Goal: Task Accomplishment & Management: Manage account settings

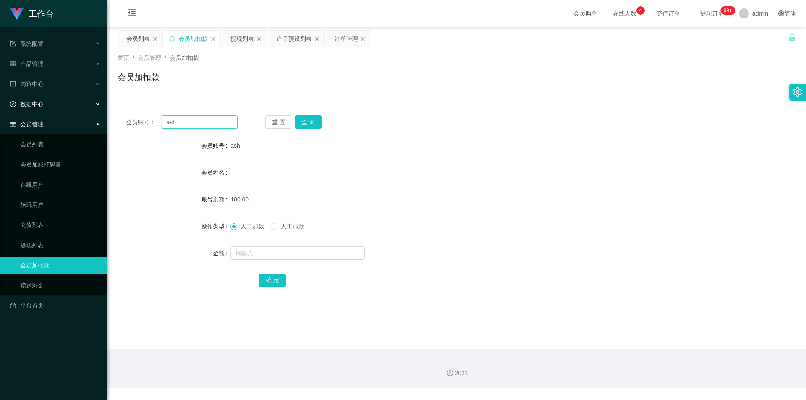
drag, startPoint x: 190, startPoint y: 120, endPoint x: 23, endPoint y: 112, distance: 166.8
click at [23, 112] on section "工作台 系统配置 系统配置列表 管理员列表 管理员分组 支付通道 产品管理 产品列表 产品预设列表 开奖记录 注单管理 即时注单 内容中心 数据中心 会员管理…" at bounding box center [403, 194] width 806 height 388
paste input "Coc112244"
type input "Coc112244"
click at [305, 126] on button "查 询" at bounding box center [308, 121] width 27 height 13
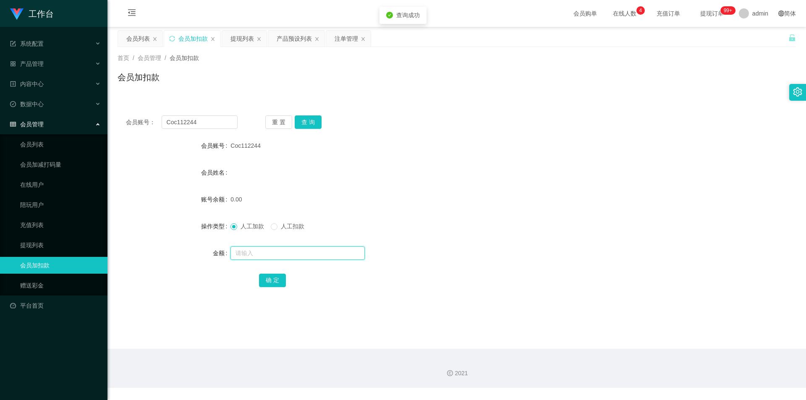
click at [252, 253] on input "text" at bounding box center [297, 252] width 134 height 13
click at [242, 248] on input "text" at bounding box center [297, 252] width 134 height 13
type input "100"
click at [277, 282] on button "确 定" at bounding box center [272, 280] width 27 height 13
click at [553, 190] on form "会员账号 Coc112244 会员姓名 账号余额 100.00 操作类型 人工加款 人工扣款 金额 确 定" at bounding box center [456, 212] width 678 height 151
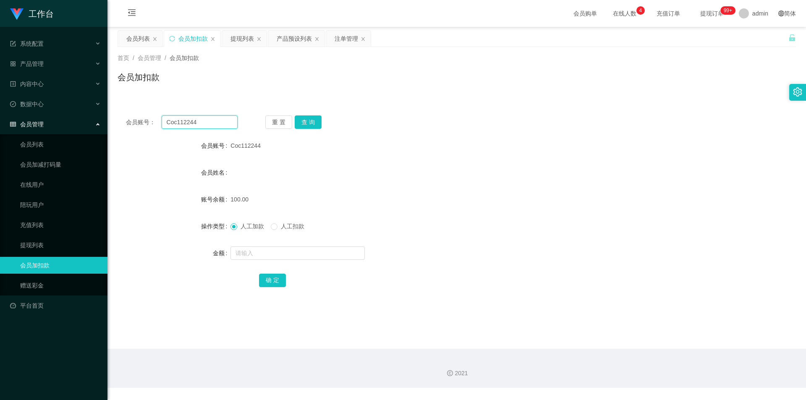
drag, startPoint x: 196, startPoint y: 120, endPoint x: 0, endPoint y: 114, distance: 196.0
click at [0, 114] on section "工作台 系统配置 系统配置列表 管理员列表 管理员分组 支付通道 产品管理 产品列表 产品预设列表 开奖记录 注单管理 即时注单 内容中心 数据中心 会员管理…" at bounding box center [403, 194] width 806 height 388
click at [308, 123] on button "查 询" at bounding box center [308, 121] width 27 height 13
click at [660, 132] on div "会员账号： Coc112244 重 置 查 询 会员账号 Coc112244 会员姓名 账号余额 100.00 操作类型 人工加款 人工扣款 金额 确 定" at bounding box center [456, 207] width 678 height 200
drag, startPoint x: 221, startPoint y: 123, endPoint x: 0, endPoint y: 104, distance: 221.9
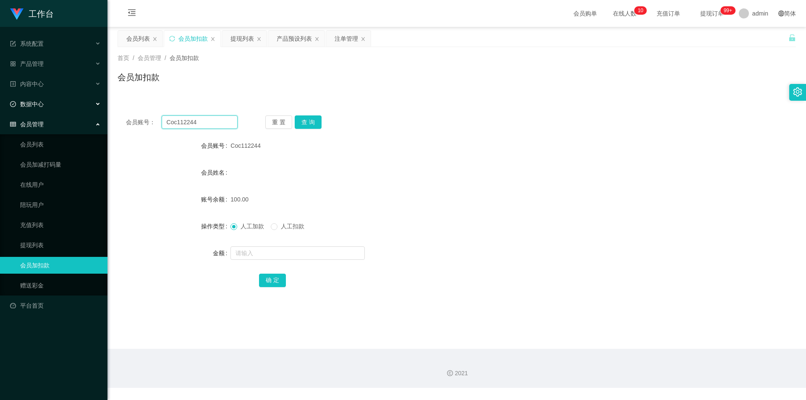
click at [0, 104] on section "工作台 系统配置 系统配置列表 管理员列表 管理员分组 支付通道 产品管理 产品列表 产品预设列表 开奖记录 注单管理 即时注单 内容中心 数据中心 会员管理…" at bounding box center [403, 194] width 806 height 388
click at [309, 121] on button "查 询" at bounding box center [308, 121] width 27 height 13
click at [395, 111] on div "会员账号： Coc112244 重 置 查 询 会员账号 Coc112244 会员姓名 账号余额 100.00 操作类型 人工加款 人工扣款 金额 确 定" at bounding box center [456, 207] width 678 height 200
click at [292, 39] on div "产品预设列表" at bounding box center [294, 39] width 35 height 16
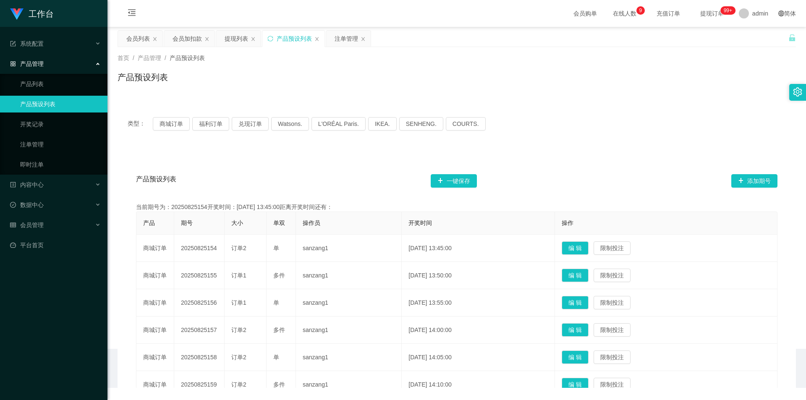
click at [344, 39] on div "注单管理" at bounding box center [345, 39] width 23 height 16
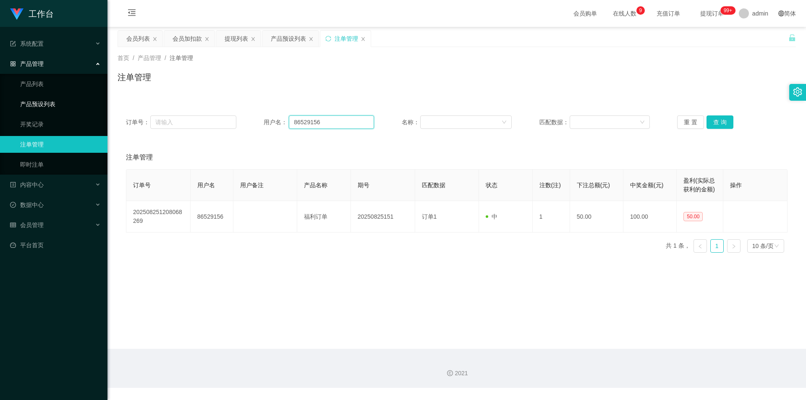
drag, startPoint x: 296, startPoint y: 118, endPoint x: 84, endPoint y: 104, distance: 212.8
click at [84, 104] on section "工作台 系统配置 系统配置列表 管理员列表 管理员分组 支付通道 产品管理 产品列表 产品预设列表 开奖记录 注单管理 即时注单 内容中心 数据中心 会员管理…" at bounding box center [403, 194] width 806 height 388
paste input "Coc112244"
type input "Coc112244"
click at [714, 122] on button "查 询" at bounding box center [719, 121] width 27 height 13
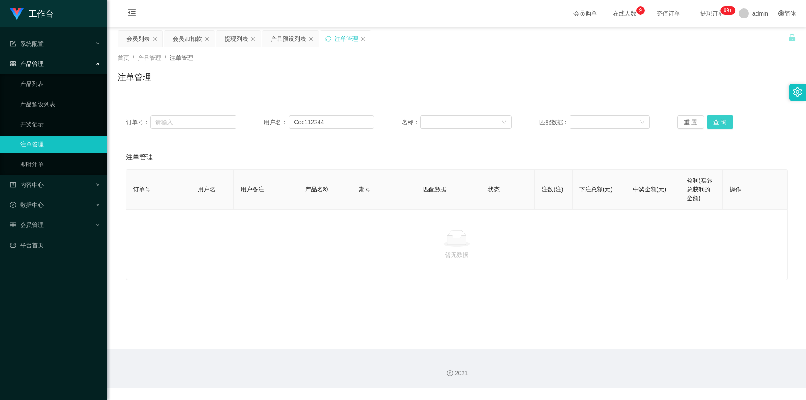
click at [714, 122] on button "查 询" at bounding box center [719, 121] width 27 height 13
click at [740, 90] on div "注单管理" at bounding box center [456, 80] width 678 height 19
click at [189, 37] on div "会员加扣款" at bounding box center [186, 39] width 29 height 16
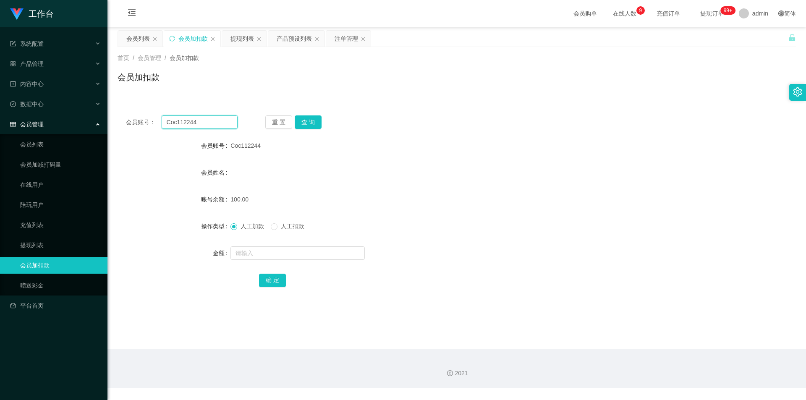
drag, startPoint x: 103, startPoint y: 118, endPoint x: 0, endPoint y: 114, distance: 102.9
click at [0, 114] on section "工作台 系统配置 系统配置列表 管理员列表 管理员分组 支付通道 产品管理 产品列表 产品预设列表 开奖记录 注单管理 即时注单 内容中心 数据中心 会员管理…" at bounding box center [403, 194] width 806 height 388
paste input "ash"
type input "ash"
drag, startPoint x: 298, startPoint y: 116, endPoint x: 313, endPoint y: 116, distance: 14.7
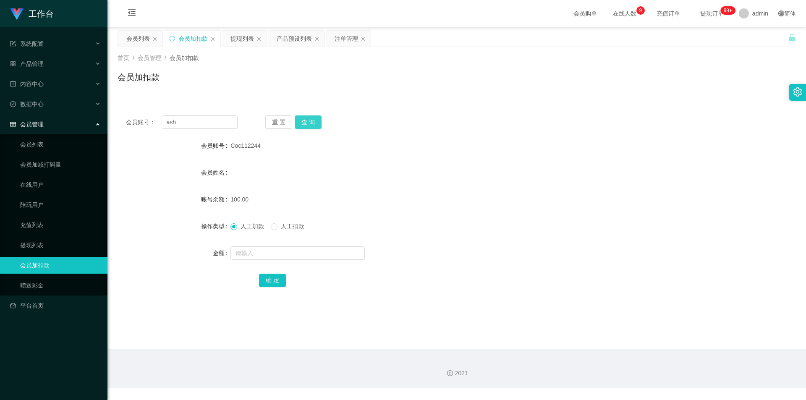
click at [297, 116] on button "查 询" at bounding box center [308, 121] width 27 height 13
click at [582, 99] on div "会员账号： ash 重 置 查 询 会员账号 ash 会员姓名 账号余额 100.00 操作类型 人工加款 人工扣款 金额 确 定" at bounding box center [456, 202] width 678 height 210
click at [174, 37] on icon "图标: sync" at bounding box center [171, 38] width 5 height 5
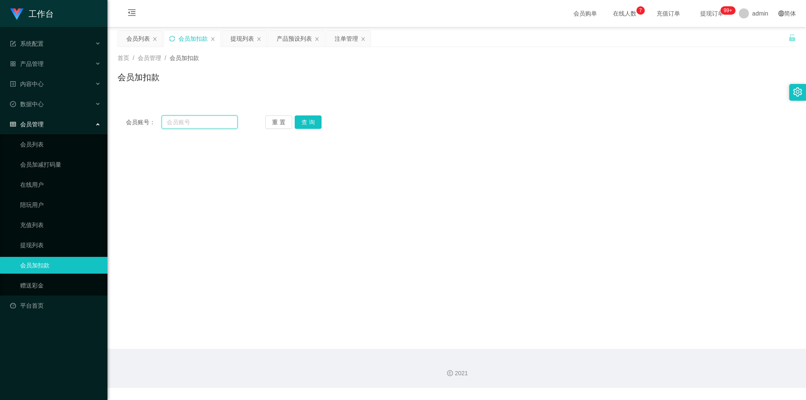
click at [193, 123] on input "text" at bounding box center [200, 121] width 76 height 13
paste input "Coc112244"
type input "Coc112244"
click at [303, 125] on button "查 询" at bounding box center [308, 121] width 27 height 13
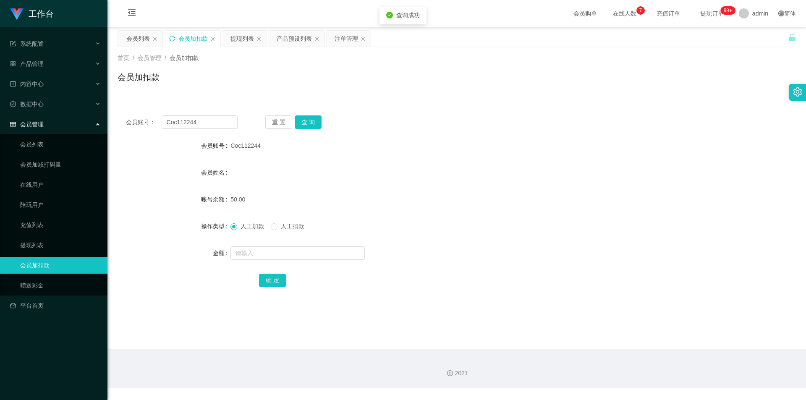
click at [420, 113] on div "会员账号： Coc112244 重 置 查 询 会员账号 Coc112244 会员姓名 账号余额 50.00 操作类型 人工加款 人工扣款 金额 确 定" at bounding box center [456, 207] width 678 height 200
click at [303, 42] on div "产品预设列表" at bounding box center [294, 39] width 35 height 16
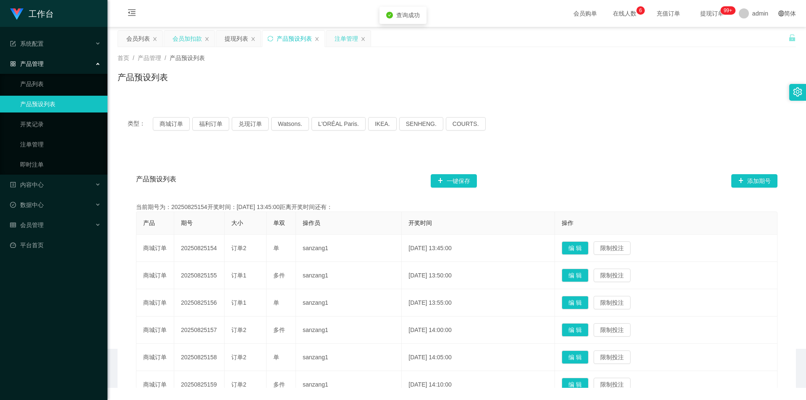
drag, startPoint x: 352, startPoint y: 41, endPoint x: 347, endPoint y: 41, distance: 5.5
click at [352, 41] on div "注单管理" at bounding box center [345, 39] width 23 height 16
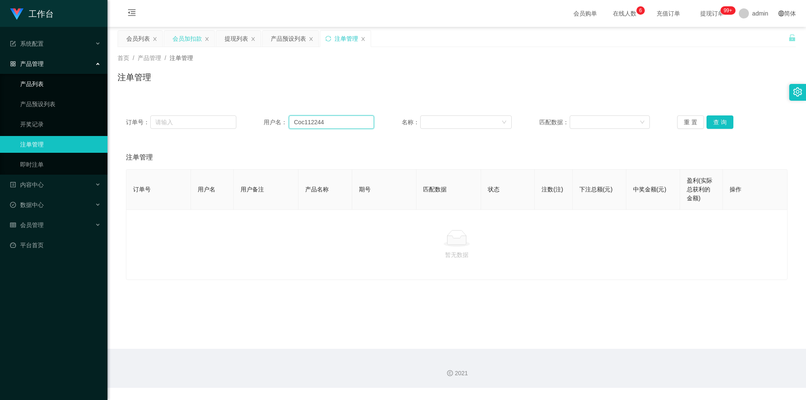
drag, startPoint x: 331, startPoint y: 124, endPoint x: 0, endPoint y: 89, distance: 332.9
click at [0, 89] on section "工作台 系统配置 系统配置列表 管理员列表 管理员分组 支付通道 产品管理 产品列表 产品预设列表 开奖记录 注单管理 即时注单 内容中心 数据中心 会员管理…" at bounding box center [403, 194] width 806 height 388
click at [720, 116] on button "查 询" at bounding box center [719, 121] width 27 height 13
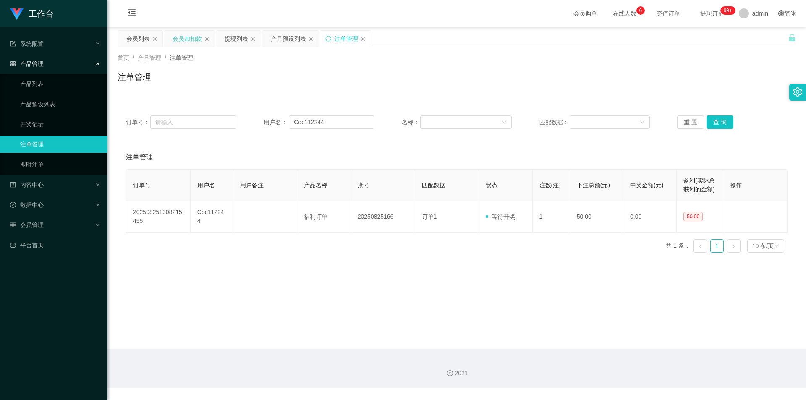
click at [717, 91] on div "首页 / 产品管理 / 注单管理 / 注单管理" at bounding box center [456, 72] width 698 height 50
drag, startPoint x: 185, startPoint y: 34, endPoint x: 190, endPoint y: 56, distance: 23.3
click at [185, 35] on div "会员加扣款" at bounding box center [186, 39] width 29 height 16
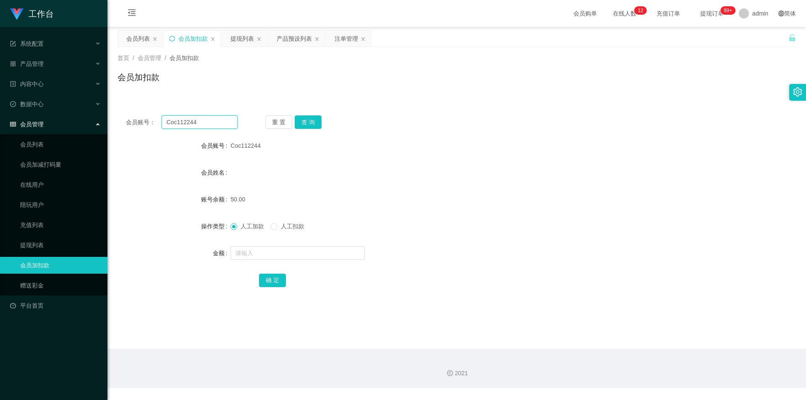
drag, startPoint x: 211, startPoint y: 120, endPoint x: 0, endPoint y: 116, distance: 211.1
click at [0, 116] on section "工作台 系统配置 系统配置列表 管理员列表 管理员分组 支付通道 产品管理 产品列表 产品预设列表 开奖记录 注单管理 即时注单 内容中心 数据中心 会员管理…" at bounding box center [403, 194] width 806 height 388
paste input "Zxcvbnmm"
type input "Zxcvbnmm"
drag, startPoint x: 306, startPoint y: 119, endPoint x: 306, endPoint y: 136, distance: 17.6
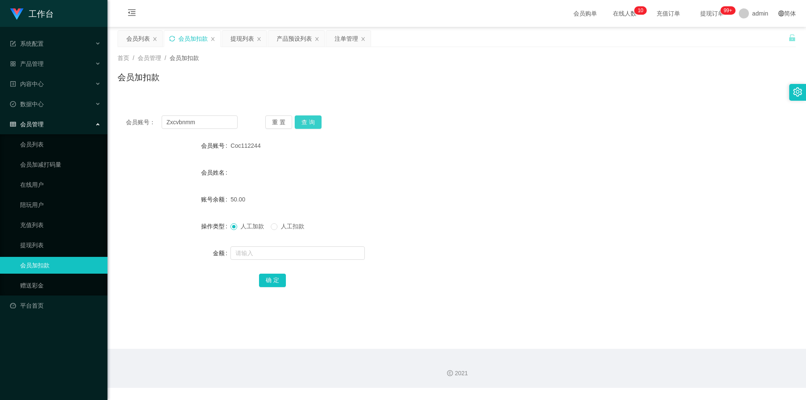
click at [306, 119] on button "查 询" at bounding box center [308, 121] width 27 height 13
click at [252, 251] on input "text" at bounding box center [297, 252] width 134 height 13
type input "100"
drag, startPoint x: 278, startPoint y: 277, endPoint x: 324, endPoint y: 263, distance: 47.7
click at [278, 277] on button "确 定" at bounding box center [272, 280] width 27 height 13
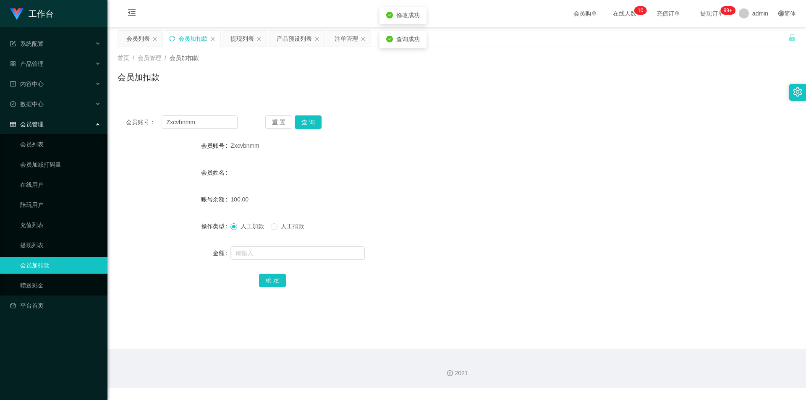
click at [608, 190] on form "会员账号 Zxcvbnmm 会员姓名 账号余额 100.00 操作类型 人工加款 人工扣款 金额 确 定" at bounding box center [456, 212] width 678 height 151
drag, startPoint x: 168, startPoint y: 124, endPoint x: 138, endPoint y: 110, distance: 33.4
click at [0, 111] on section "工作台 系统配置 系统配置列表 管理员列表 管理员分组 支付通道 产品管理 产品列表 产品预设列表 开奖记录 注单管理 即时注单 内容中心 数据中心 会员管理…" at bounding box center [403, 194] width 806 height 388
paste input "Coc112244"
type input "Coc112244"
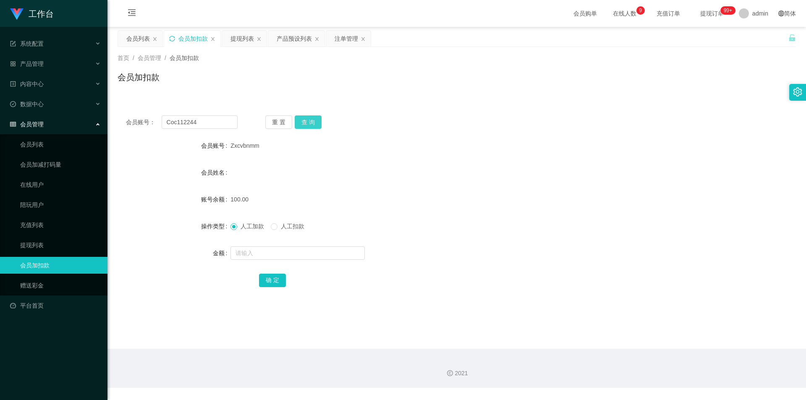
click at [305, 118] on button "查 询" at bounding box center [308, 121] width 27 height 13
click at [368, 97] on div "首页 / 会员管理 / 会员加扣款 / 会员加扣款" at bounding box center [456, 72] width 698 height 50
click at [233, 38] on div "提现列表" at bounding box center [241, 39] width 23 height 16
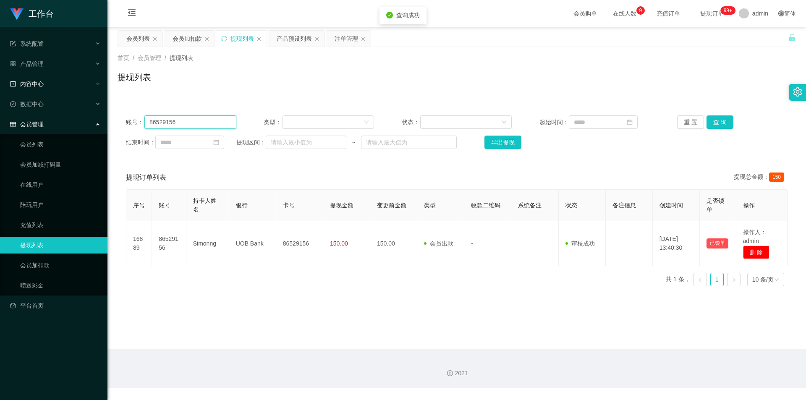
drag, startPoint x: 0, startPoint y: 84, endPoint x: 12, endPoint y: 84, distance: 11.8
click at [1, 84] on section "工作台 系统配置 系统配置列表 管理员列表 管理员分组 支付通道 产品管理 产品列表 产品预设列表 开奖记录 注单管理 即时注单 内容中心 数据中心 会员管理…" at bounding box center [403, 194] width 806 height 388
paste input "Coc112244"
type input "Coc112244"
drag, startPoint x: 719, startPoint y: 122, endPoint x: 709, endPoint y: 128, distance: 11.5
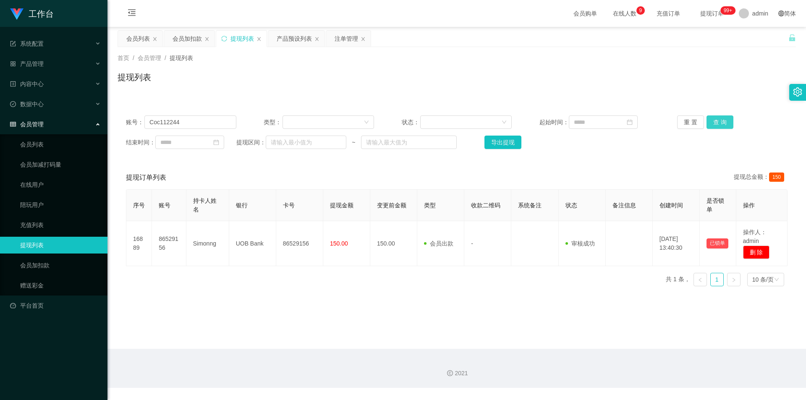
click at [719, 122] on button "查 询" at bounding box center [719, 121] width 27 height 13
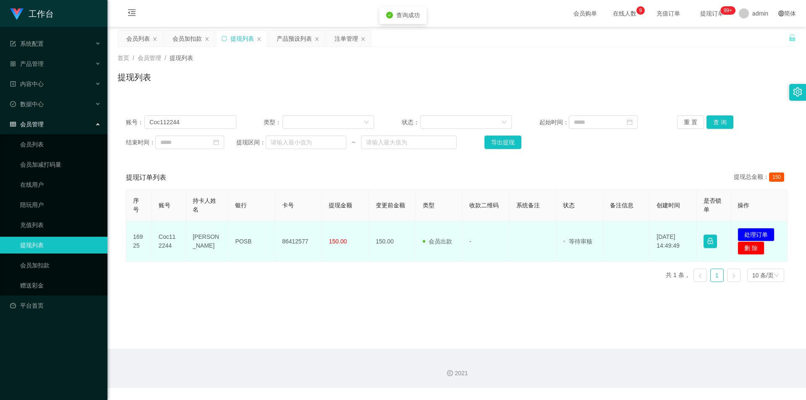
click at [299, 241] on td "86412577" at bounding box center [298, 241] width 47 height 41
copy td "86412577"
click at [761, 233] on button "处理订单" at bounding box center [755, 234] width 37 height 13
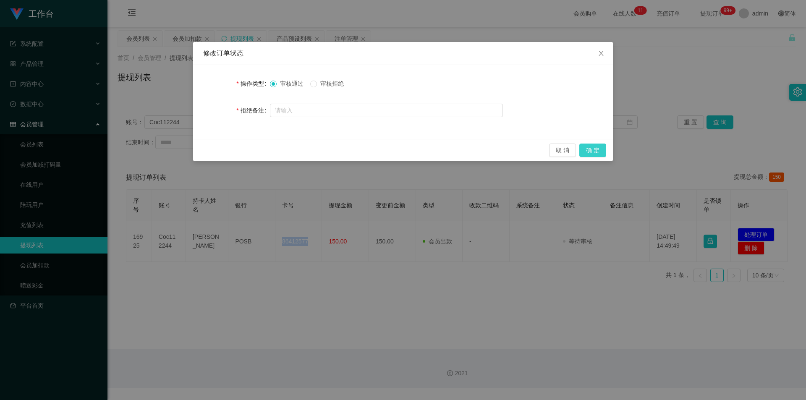
click at [591, 148] on button "确 定" at bounding box center [592, 149] width 27 height 13
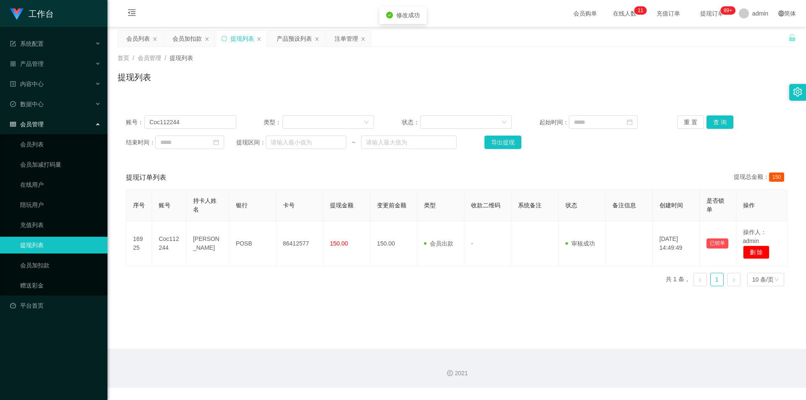
click at [712, 64] on div "首页 / 会员管理 / 提现列表 / 提现列表" at bounding box center [456, 72] width 678 height 37
drag, startPoint x: 295, startPoint y: 38, endPoint x: 319, endPoint y: 50, distance: 26.6
click at [295, 38] on div "产品预设列表" at bounding box center [294, 39] width 35 height 16
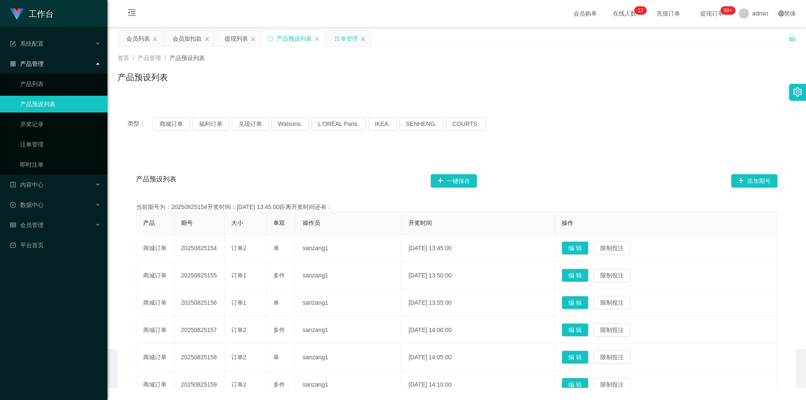
click at [342, 39] on div "注单管理" at bounding box center [345, 39] width 23 height 16
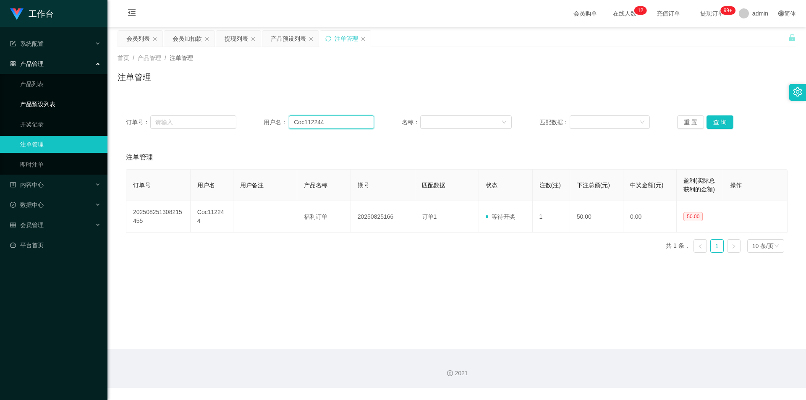
drag, startPoint x: 103, startPoint y: 108, endPoint x: 465, endPoint y: 143, distance: 363.9
click at [100, 108] on section "工作台 系统配置 系统配置列表 管理员列表 管理员分组 支付通道 产品管理 产品列表 产品预设列表 开奖记录 注单管理 即时注单 内容中心 数据中心 会员管理…" at bounding box center [403, 194] width 806 height 388
paste input "ash"
type input "ash"
click at [721, 124] on button "查 询" at bounding box center [719, 121] width 27 height 13
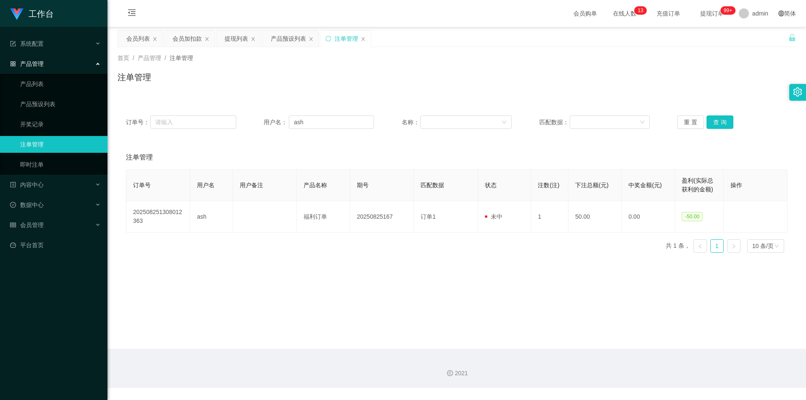
click at [726, 72] on div "注单管理" at bounding box center [456, 80] width 678 height 19
click at [191, 43] on div "会员加扣款" at bounding box center [186, 39] width 29 height 16
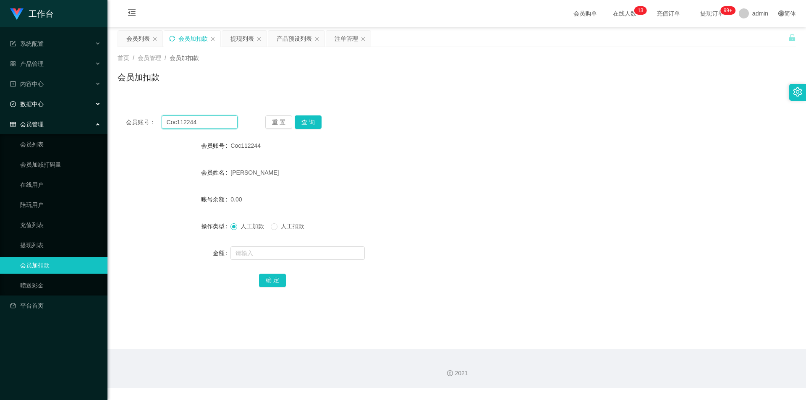
click at [0, 107] on section "工作台 系统配置 系统配置列表 管理员列表 管理员分组 支付通道 产品管理 产品列表 产品预设列表 开奖记录 注单管理 即时注单 内容中心 数据中心 会员管理…" at bounding box center [403, 194] width 806 height 388
paste input "ash"
type input "ash"
click at [308, 123] on button "查 询" at bounding box center [308, 121] width 27 height 13
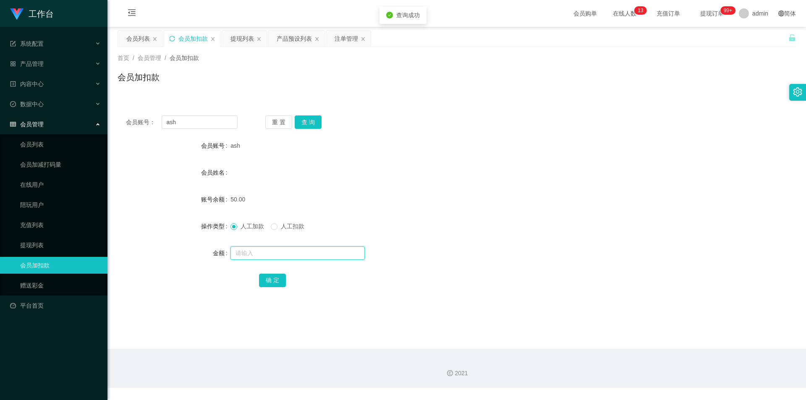
click at [251, 248] on input "text" at bounding box center [297, 252] width 134 height 13
type input "100"
click at [265, 277] on button "确 定" at bounding box center [272, 280] width 27 height 13
click at [522, 176] on div "会员姓名" at bounding box center [456, 172] width 678 height 17
drag, startPoint x: 185, startPoint y: 127, endPoint x: 0, endPoint y: 113, distance: 185.1
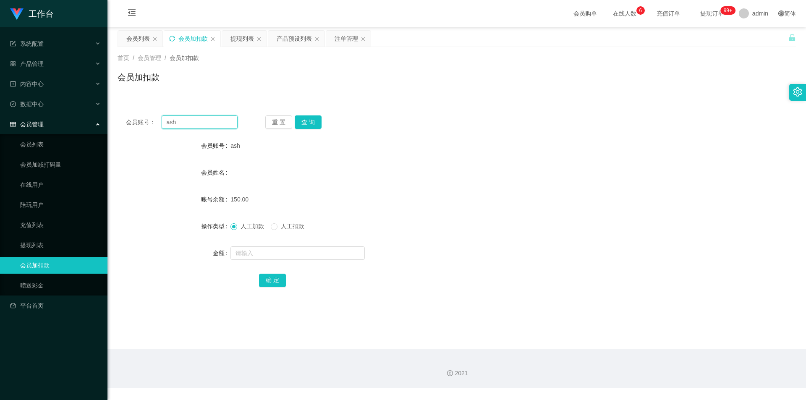
click at [0, 113] on section "工作台 系统配置 系统配置列表 管理员列表 管理员分组 支付通道 产品管理 产品列表 产品预设列表 开奖记录 注单管理 即时注单 内容中心 数据中心 会员管理…" at bounding box center [403, 194] width 806 height 388
click at [310, 117] on button "查 询" at bounding box center [308, 121] width 27 height 13
drag, startPoint x: 317, startPoint y: 94, endPoint x: 302, endPoint y: 69, distance: 29.2
click at [317, 94] on div "首页 / 会员管理 / 会员加扣款 / 会员加扣款" at bounding box center [456, 72] width 698 height 50
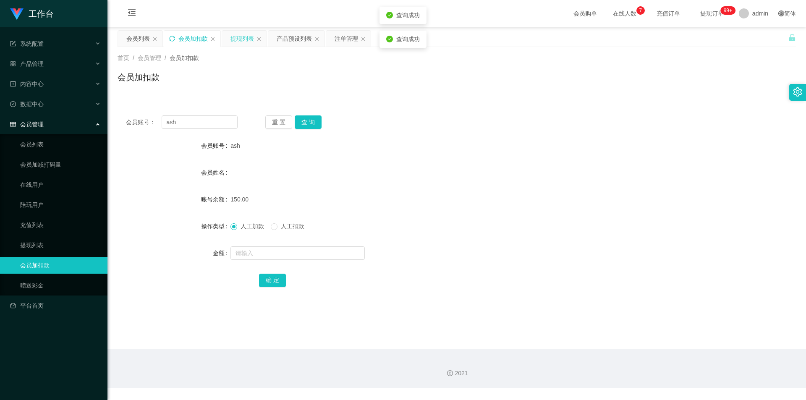
click at [240, 37] on div "提现列表" at bounding box center [241, 39] width 23 height 16
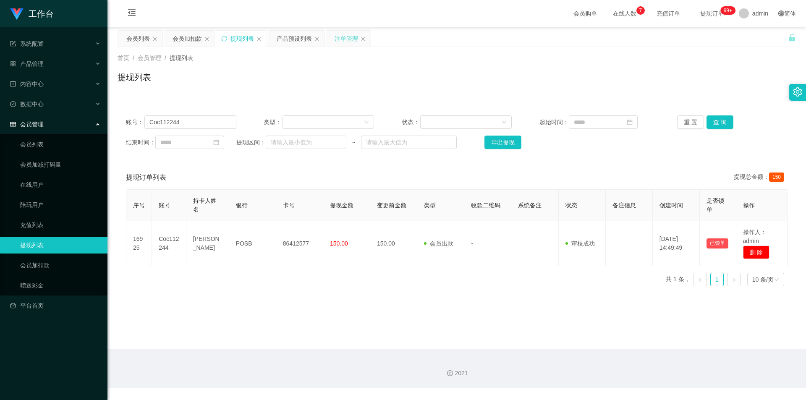
click at [338, 39] on div "注单管理" at bounding box center [345, 39] width 23 height 16
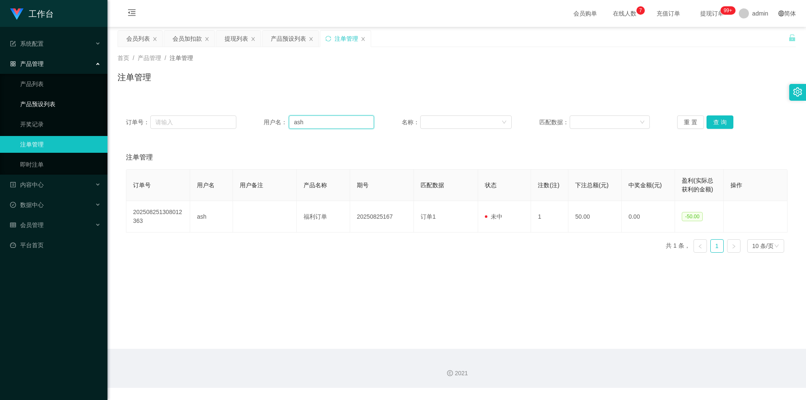
click at [102, 96] on section "工作台 系统配置 系统配置列表 管理员列表 管理员分组 支付通道 产品管理 产品列表 产品预设列表 开奖记录 注单管理 即时注单 内容中心 数据中心 会员管理…" at bounding box center [403, 194] width 806 height 388
click at [727, 122] on button "查 询" at bounding box center [719, 121] width 27 height 13
click at [621, 77] on div "注单管理" at bounding box center [456, 80] width 678 height 19
drag, startPoint x: 192, startPoint y: 44, endPoint x: 213, endPoint y: 92, distance: 52.8
click at [192, 44] on div "会员加扣款" at bounding box center [186, 39] width 29 height 16
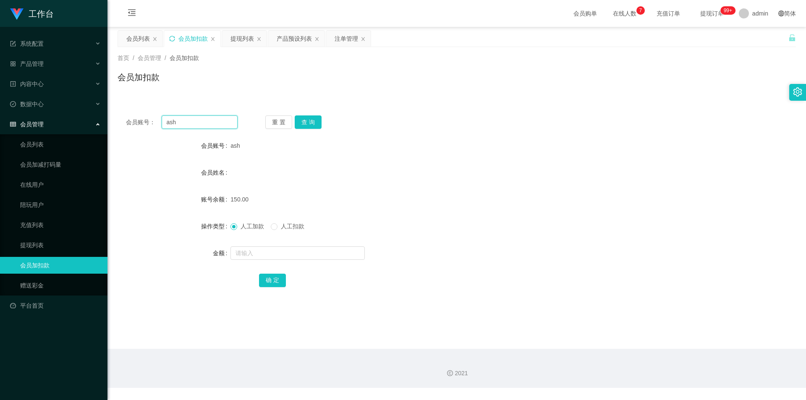
drag, startPoint x: 206, startPoint y: 122, endPoint x: 76, endPoint y: 117, distance: 130.6
click at [0, 114] on section "工作台 系统配置 系统配置列表 管理员列表 管理员分组 支付通道 产品管理 产品列表 产品预设列表 开奖记录 注单管理 即时注单 内容中心 数据中心 会员管理…" at bounding box center [403, 194] width 806 height 388
drag, startPoint x: 301, startPoint y: 121, endPoint x: 298, endPoint y: 128, distance: 8.1
click at [301, 121] on button "查 询" at bounding box center [308, 121] width 27 height 13
click at [303, 121] on button "查 询" at bounding box center [308, 121] width 27 height 13
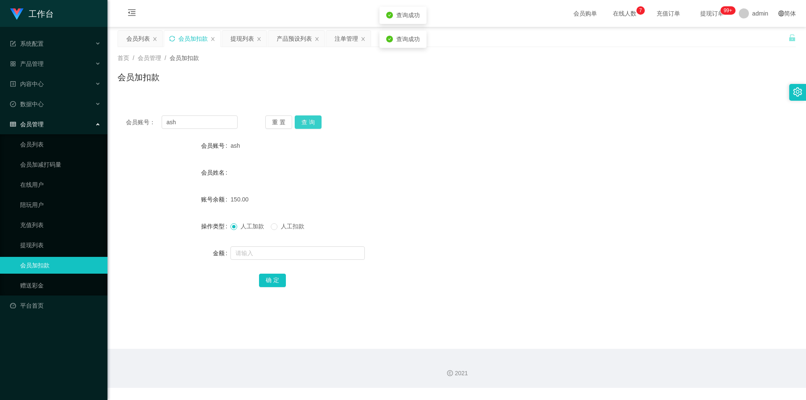
click at [303, 121] on button "查 询" at bounding box center [308, 121] width 27 height 13
click at [309, 94] on div "首页 / 会员管理 / 会员加扣款 / 会员加扣款" at bounding box center [456, 72] width 698 height 50
click at [339, 41] on div "注单管理" at bounding box center [345, 39] width 23 height 16
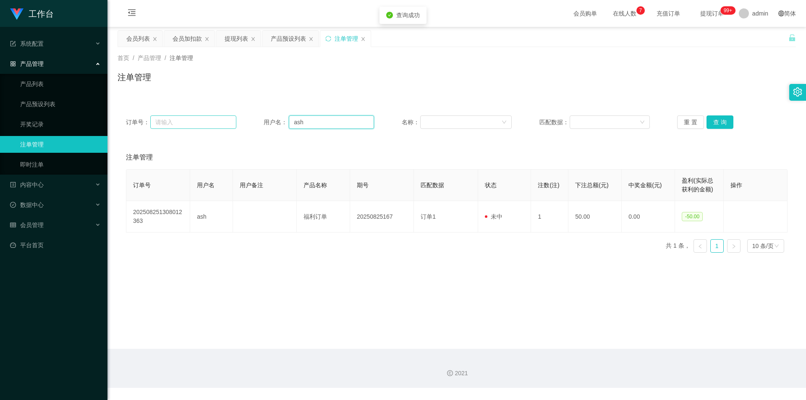
drag, startPoint x: 306, startPoint y: 121, endPoint x: 196, endPoint y: 122, distance: 109.5
click at [0, 106] on section "工作台 系统配置 系统配置列表 管理员列表 管理员分组 支付通道 产品管理 产品列表 产品预设列表 开奖记录 注单管理 即时注单 内容中心 数据中心 会员管理…" at bounding box center [403, 194] width 806 height 388
click at [712, 118] on button "查 询" at bounding box center [719, 121] width 27 height 13
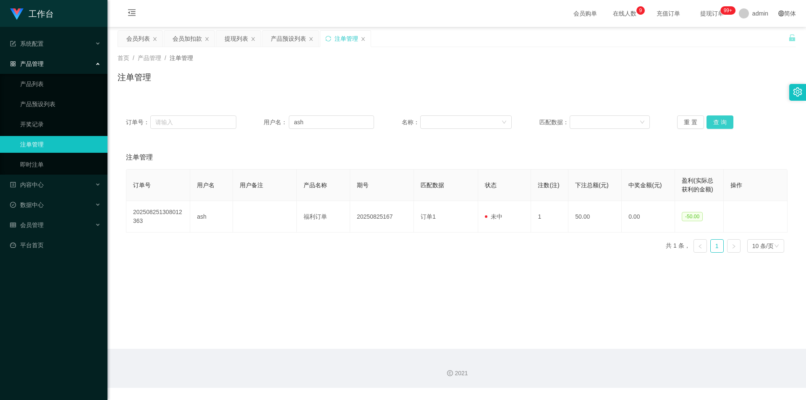
click at [712, 118] on button "查 询" at bounding box center [719, 121] width 27 height 13
click at [711, 118] on button "查 询" at bounding box center [719, 121] width 27 height 13
click at [711, 94] on div "首页 / 产品管理 / 注单管理 / 注单管理" at bounding box center [456, 72] width 698 height 50
drag, startPoint x: 321, startPoint y: 121, endPoint x: 16, endPoint y: 95, distance: 305.7
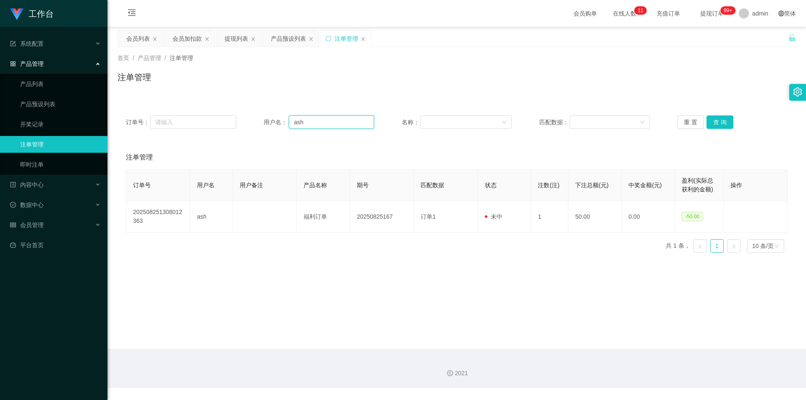
click at [16, 95] on section "工作台 系统配置 系统配置列表 管理员列表 管理员分组 支付通道 产品管理 产品列表 产品预设列表 开奖记录 注单管理 即时注单 内容中心 数据中心 会员管理…" at bounding box center [403, 194] width 806 height 388
drag, startPoint x: 731, startPoint y: 111, endPoint x: 725, endPoint y: 116, distance: 8.6
click at [730, 113] on div "订单号： 用户名： ash 名称： 匹配数据： 重 置 查 询" at bounding box center [456, 122] width 678 height 30
click at [710, 121] on button "查 询" at bounding box center [719, 121] width 27 height 13
drag, startPoint x: 553, startPoint y: 90, endPoint x: 314, endPoint y: 69, distance: 239.2
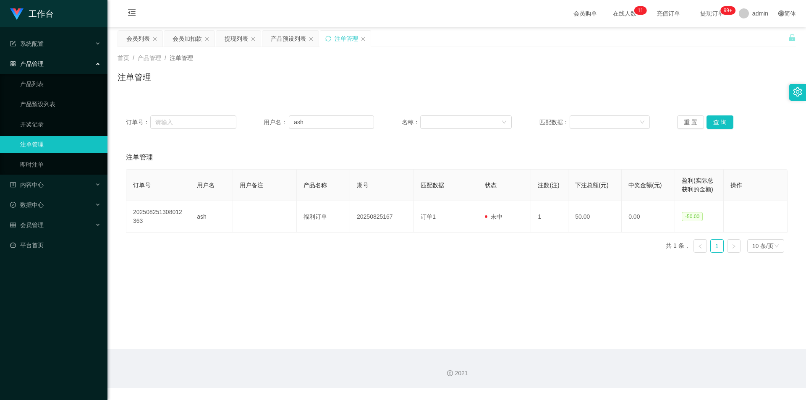
click at [552, 90] on div "注单管理" at bounding box center [456, 80] width 678 height 19
click at [186, 38] on div "会员加扣款" at bounding box center [186, 39] width 29 height 16
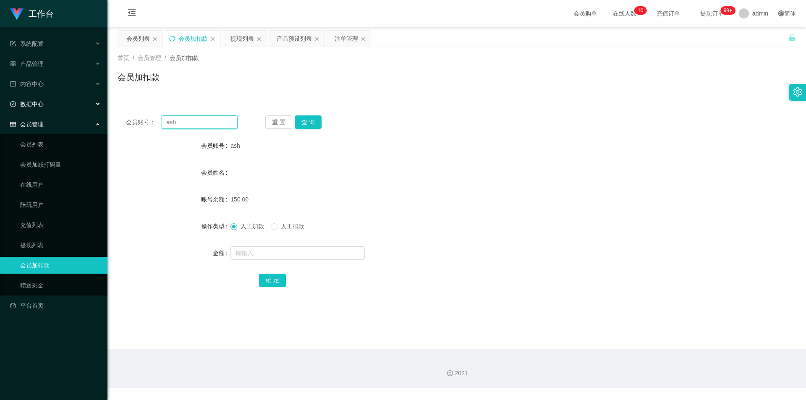
click at [0, 106] on section "工作台 系统配置 系统配置列表 管理员列表 管理员分组 支付通道 产品管理 产品列表 产品预设列表 开奖记录 注单管理 即时注单 内容中心 数据中心 会员管理…" at bounding box center [403, 194] width 806 height 388
click at [315, 126] on button "查 询" at bounding box center [308, 121] width 27 height 13
click at [416, 110] on div "会员账号： ash 重 置 查 询 会员账号 ash 会员姓名 账号余额 150.00 操作类型 人工加款 人工扣款 金额 确 定" at bounding box center [456, 207] width 678 height 200
drag, startPoint x: 238, startPoint y: 37, endPoint x: 252, endPoint y: 72, distance: 37.3
click at [238, 37] on div "提现列表" at bounding box center [241, 39] width 23 height 16
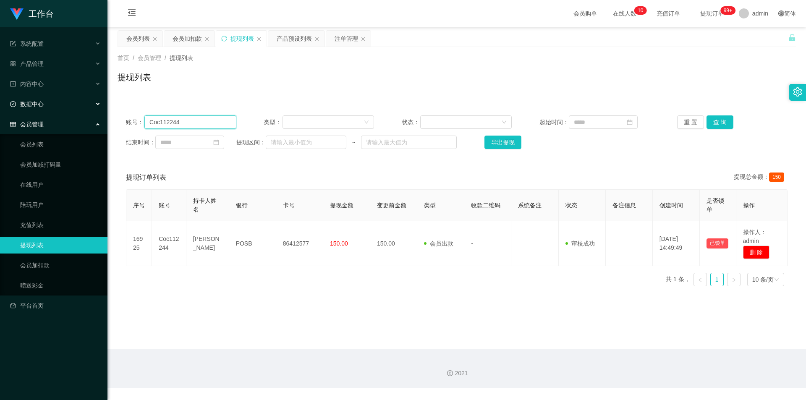
drag, startPoint x: 179, startPoint y: 121, endPoint x: 0, endPoint y: 98, distance: 180.7
click at [0, 98] on section "工作台 系统配置 系统配置列表 管理员列表 管理员分组 支付通道 产品管理 产品列表 产品预设列表 开奖记录 注单管理 即时注单 内容中心 数据中心 会员管理…" at bounding box center [403, 194] width 806 height 388
paste input "ash"
type input "ash"
click at [712, 120] on button "查 询" at bounding box center [719, 121] width 27 height 13
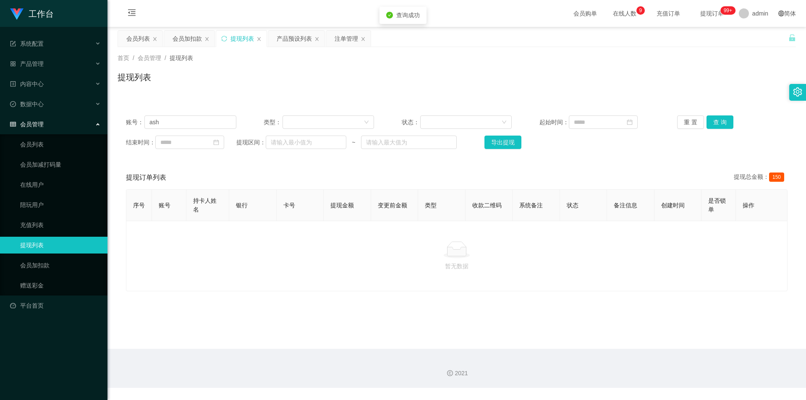
click at [712, 89] on div "提现列表" at bounding box center [456, 80] width 678 height 19
drag, startPoint x: 146, startPoint y: 37, endPoint x: 166, endPoint y: 43, distance: 21.2
click at [146, 37] on div "会员列表" at bounding box center [137, 39] width 23 height 16
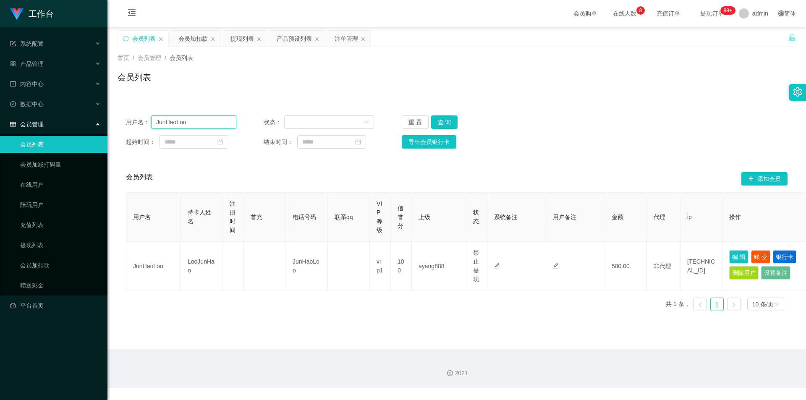
drag, startPoint x: 206, startPoint y: 122, endPoint x: 0, endPoint y: 115, distance: 205.7
click at [0, 115] on section "工作台 系统配置 系统配置列表 管理员列表 管理员分组 支付通道 产品管理 产品列表 产品预设列表 开奖记录 注单管理 即时注单 内容中心 数据中心 会员管理…" at bounding box center [403, 194] width 806 height 388
paste input "85968163"
type input "85968163"
drag, startPoint x: 442, startPoint y: 123, endPoint x: 454, endPoint y: 132, distance: 15.5
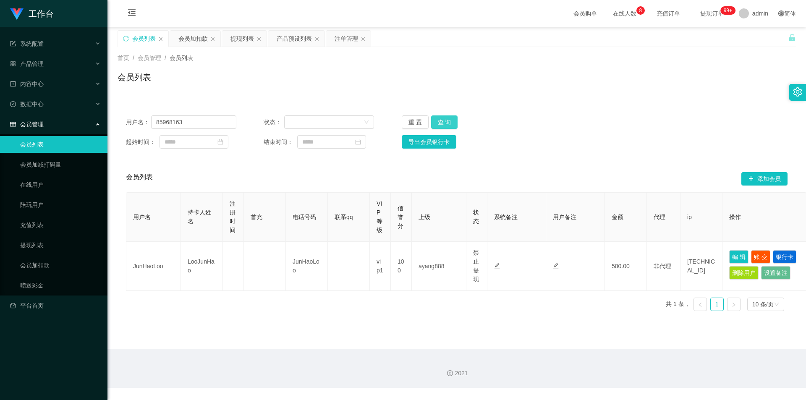
click at [442, 123] on button "查 询" at bounding box center [444, 121] width 27 height 13
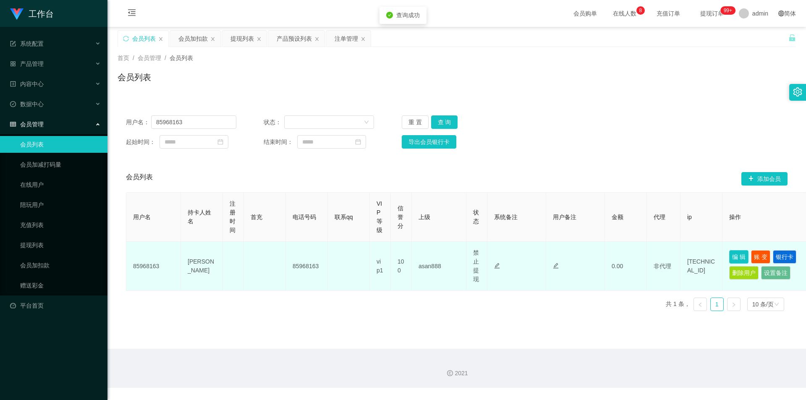
click at [738, 256] on button "编 辑" at bounding box center [738, 256] width 19 height 13
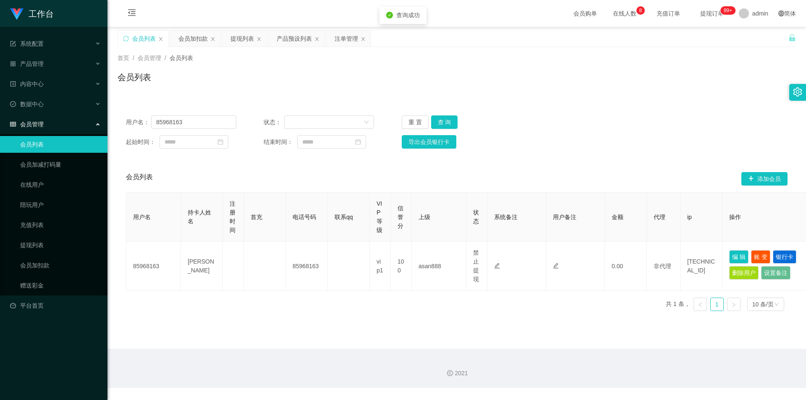
type input "85968163"
type input "[PERSON_NAME]"
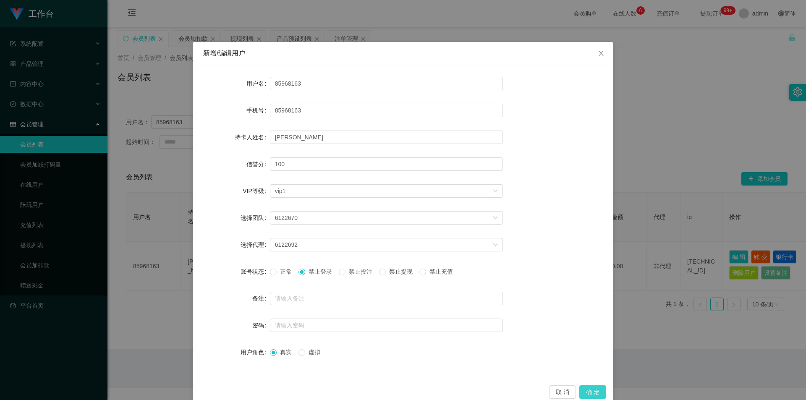
click at [583, 386] on button "确 定" at bounding box center [592, 391] width 27 height 13
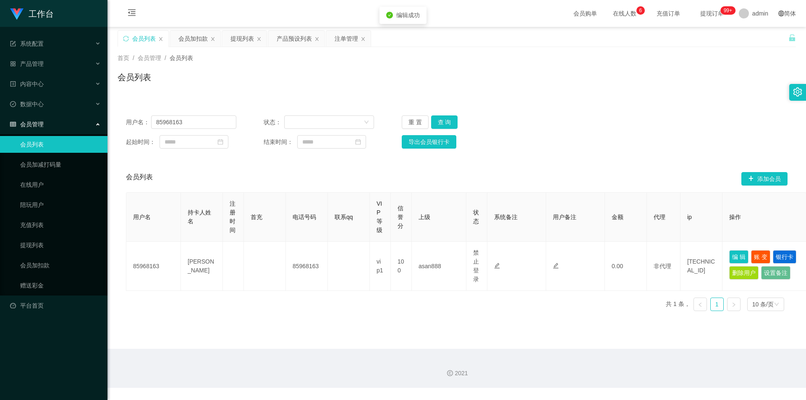
click at [594, 137] on div "起始时间： 结束时间： 导出会员银行卡" at bounding box center [456, 141] width 661 height 13
click at [193, 48] on div "首页 / 会员管理 / 会员列表 / 会员列表" at bounding box center [456, 72] width 698 height 50
click at [194, 40] on div "会员加扣款" at bounding box center [192, 39] width 29 height 16
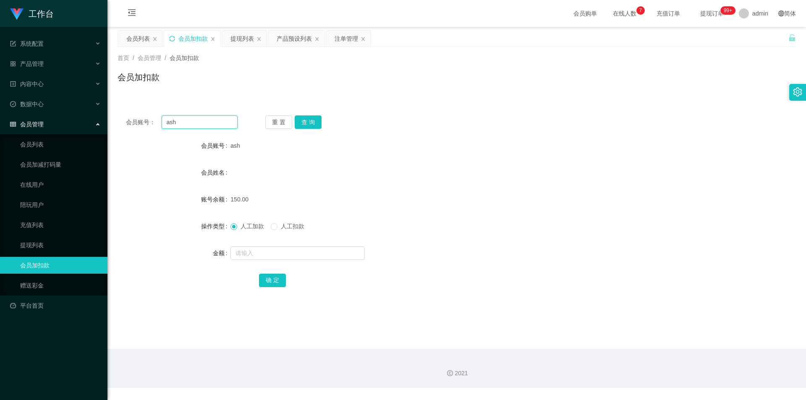
drag, startPoint x: 175, startPoint y: 125, endPoint x: 33, endPoint y: 119, distance: 142.4
click at [33, 119] on section "工作台 系统配置 系统配置列表 管理员列表 管理员分组 支付通道 产品管理 产品列表 产品预设列表 开奖记录 注单管理 即时注单 内容中心 数据中心 会员管理…" at bounding box center [403, 194] width 806 height 388
paste input "85968163"
type input "85968163"
click at [311, 122] on button "查 询" at bounding box center [308, 121] width 27 height 13
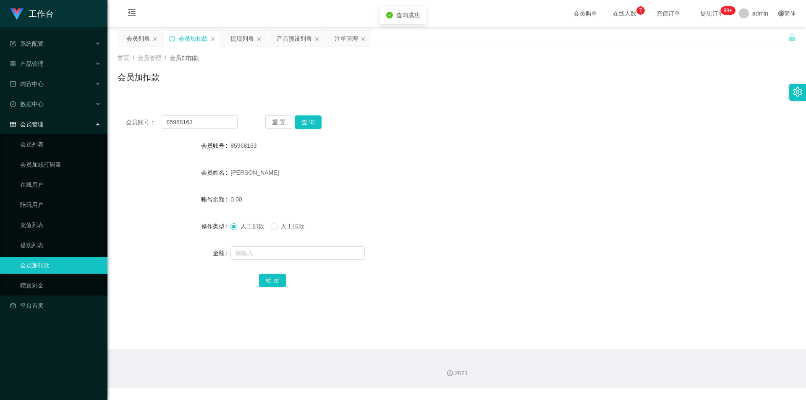
drag, startPoint x: 711, startPoint y: 97, endPoint x: 730, endPoint y: 57, distance: 44.5
click at [713, 95] on div "首页 / 会员管理 / 会员加扣款 / 会员加扣款 会员账号： 85968163 重 置 查 询 会员账号 85968163 会员姓名 [PERSON_NAM…" at bounding box center [456, 177] width 678 height 260
drag, startPoint x: 240, startPoint y: 39, endPoint x: 250, endPoint y: 66, distance: 29.2
click at [240, 39] on div "提现列表" at bounding box center [241, 39] width 23 height 16
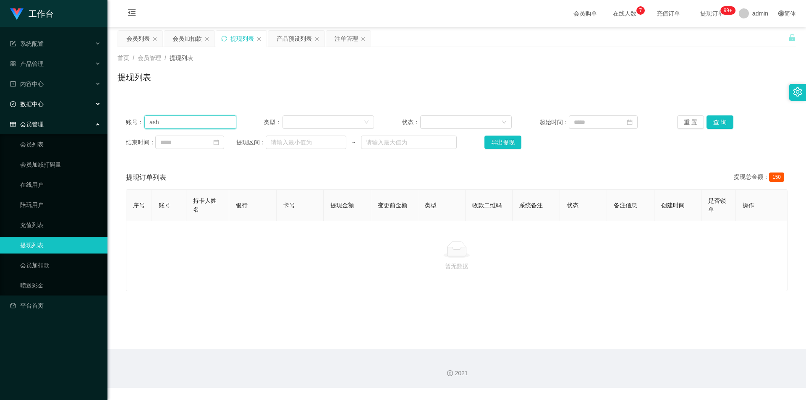
drag, startPoint x: 189, startPoint y: 121, endPoint x: 0, endPoint y: 110, distance: 189.6
click at [0, 110] on section "工作台 系统配置 系统配置列表 管理员列表 管理员分组 支付通道 产品管理 产品列表 产品预设列表 开奖记录 注单管理 即时注单 内容中心 数据中心 会员管理…" at bounding box center [403, 194] width 806 height 388
click at [720, 122] on button "查 询" at bounding box center [719, 121] width 27 height 13
click at [719, 121] on button "查 询" at bounding box center [719, 121] width 27 height 13
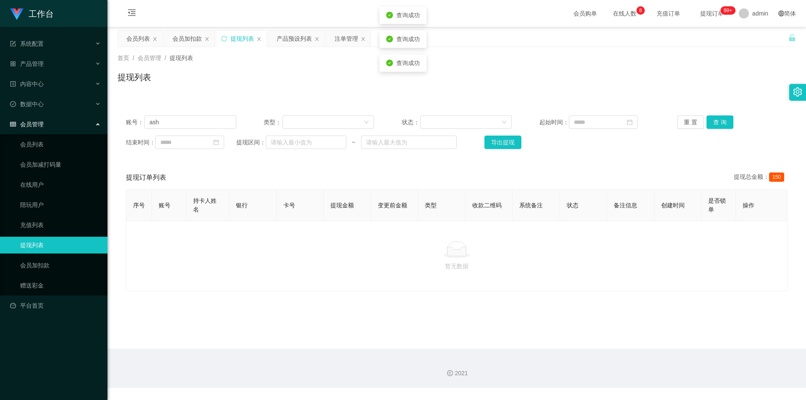
click at [681, 87] on div "提现列表" at bounding box center [456, 80] width 678 height 19
drag, startPoint x: 222, startPoint y: 38, endPoint x: 219, endPoint y: 55, distance: 17.0
click at [222, 38] on icon "图标: sync" at bounding box center [223, 38] width 5 height 5
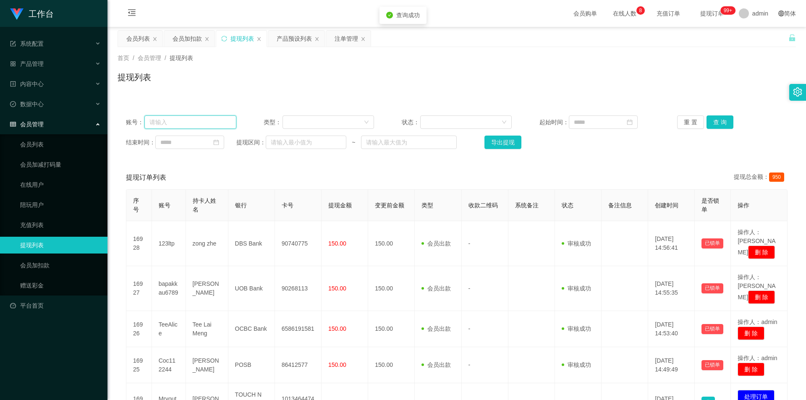
click at [200, 122] on input "text" at bounding box center [190, 121] width 92 height 13
paste input "ash"
type input "ash"
click at [726, 117] on button "查 询" at bounding box center [719, 121] width 27 height 13
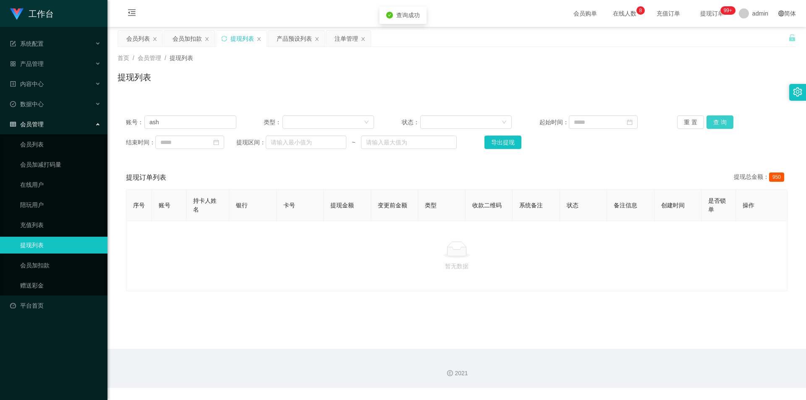
click at [726, 117] on button "查 询" at bounding box center [719, 121] width 27 height 13
click at [726, 68] on div "首页 / 会员管理 / 提现列表 / 提现列表" at bounding box center [456, 72] width 678 height 37
click at [181, 39] on div "会员加扣款" at bounding box center [186, 39] width 29 height 16
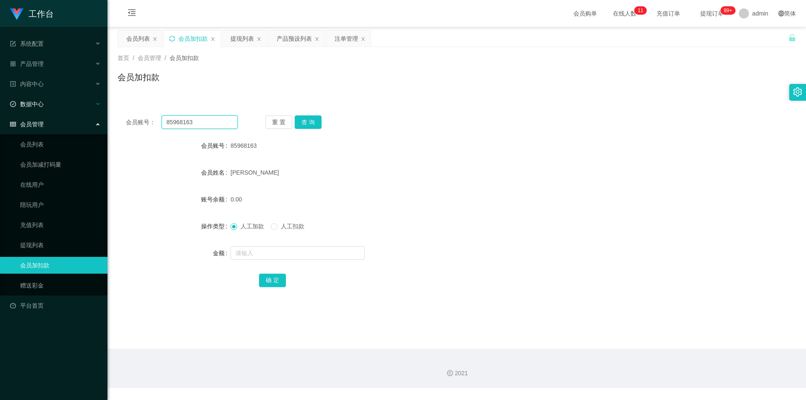
drag, startPoint x: 209, startPoint y: 122, endPoint x: 0, endPoint y: 111, distance: 209.6
click at [0, 111] on section "工作台 系统配置 系统配置列表 管理员列表 管理员分组 支付通道 产品管理 产品列表 产品预设列表 开奖记录 注单管理 即时注单 内容中心 数据中心 会员管理…" at bounding box center [403, 194] width 806 height 388
paste input "Zxcvbnmm"
click at [312, 119] on button "查 询" at bounding box center [308, 121] width 27 height 13
click at [314, 122] on button "查 询" at bounding box center [308, 121] width 27 height 13
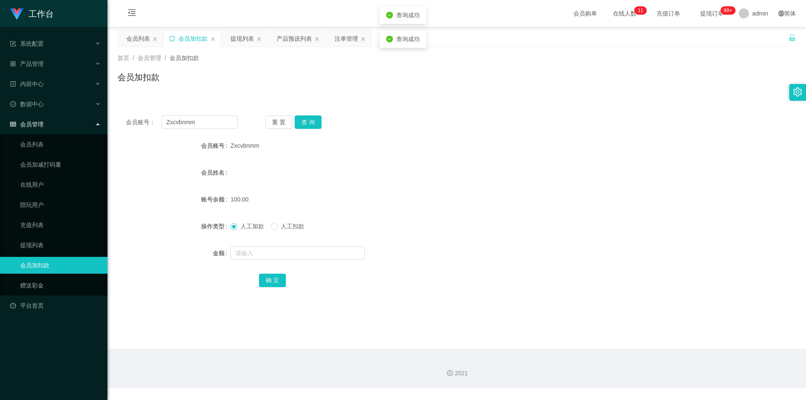
click at [502, 119] on div "会员账号： Zxcvbnmm 重 置 查 询" at bounding box center [456, 121] width 678 height 13
drag, startPoint x: 205, startPoint y: 124, endPoint x: 0, endPoint y: 107, distance: 205.8
click at [0, 107] on section "工作台 系统配置 系统配置列表 管理员列表 管理员分组 支付通道 产品管理 产品列表 产品预设列表 开奖记录 注单管理 即时注单 内容中心 数据中心 会员管理…" at bounding box center [403, 194] width 806 height 388
paste input "ash"
type input "ash"
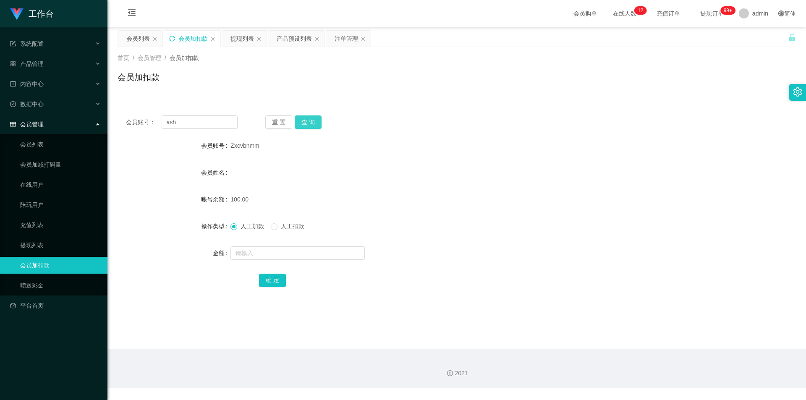
click at [304, 120] on button "查 询" at bounding box center [308, 121] width 27 height 13
click at [378, 101] on div "会员账号： ash 重 置 查 询 会员账号 ash 会员姓名 [PERSON_NAME] Eng Beng 账号余额 150.00 操作类型 人工加款 人工…" at bounding box center [456, 202] width 678 height 210
click at [242, 37] on div "提现列表" at bounding box center [241, 39] width 23 height 16
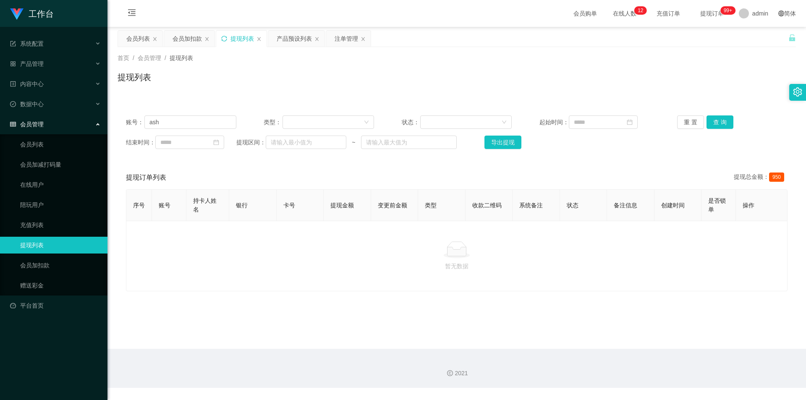
click at [222, 36] on icon "图标: sync" at bounding box center [224, 39] width 6 height 6
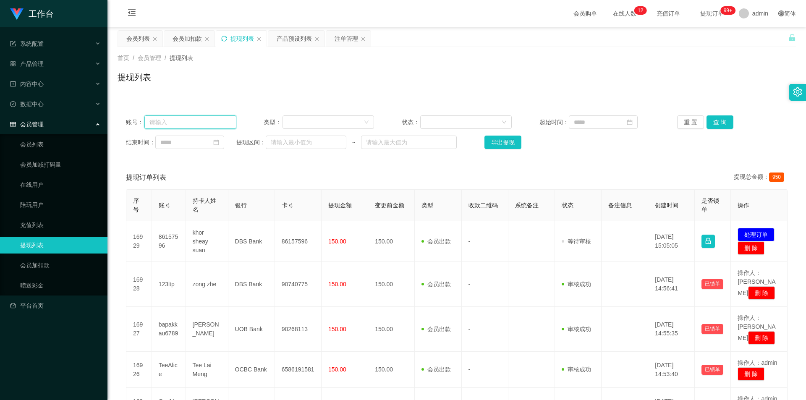
click at [198, 120] on input "text" at bounding box center [190, 121] width 92 height 13
paste input "ash"
type input "ash"
click at [719, 122] on button "查 询" at bounding box center [719, 121] width 27 height 13
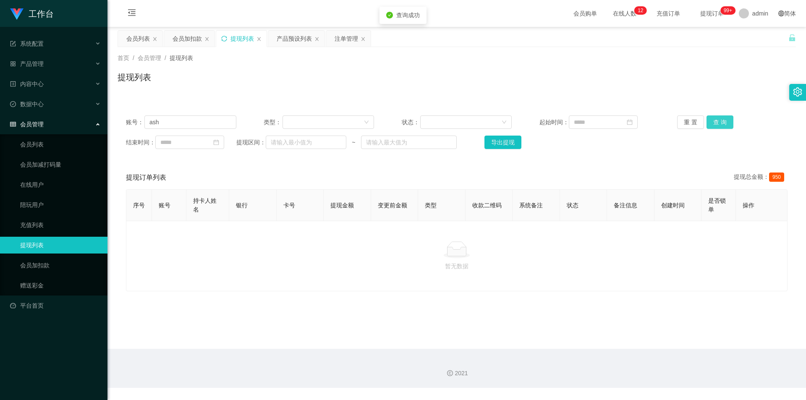
click at [716, 121] on button "查 询" at bounding box center [719, 121] width 27 height 13
click at [729, 70] on div "首页 / 会员管理 / 提现列表 / 提现列表" at bounding box center [456, 72] width 678 height 37
click at [190, 41] on div "会员加扣款" at bounding box center [186, 39] width 29 height 16
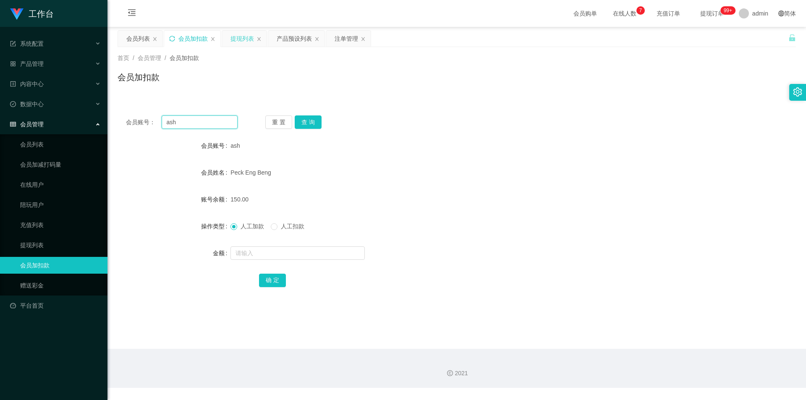
click at [0, 114] on section "工作台 系统配置 系统配置列表 管理员列表 管理员分组 支付通道 产品管理 产品列表 产品预设列表 开奖记录 注单管理 即时注单 内容中心 数据中心 会员管理…" at bounding box center [403, 194] width 806 height 388
paste input "86529156"
type input "86529156"
click at [318, 121] on button "查 询" at bounding box center [308, 121] width 27 height 13
click at [331, 91] on div "首页 / 会员管理 / 会员加扣款 / 会员加扣款" at bounding box center [456, 72] width 698 height 50
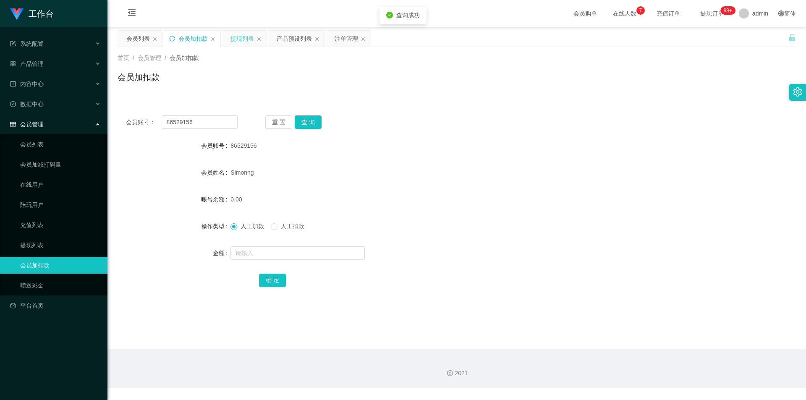
click at [331, 92] on div "首页 / 会员管理 / 会员加扣款 / 会员加扣款" at bounding box center [456, 72] width 698 height 50
drag, startPoint x: 294, startPoint y: 40, endPoint x: 257, endPoint y: 41, distance: 37.4
click at [293, 40] on div "产品预设列表" at bounding box center [294, 39] width 35 height 16
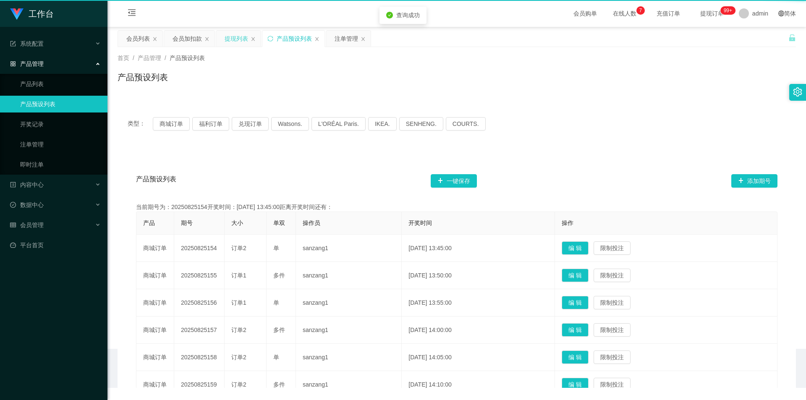
click at [248, 41] on div "提现列表" at bounding box center [238, 39] width 44 height 16
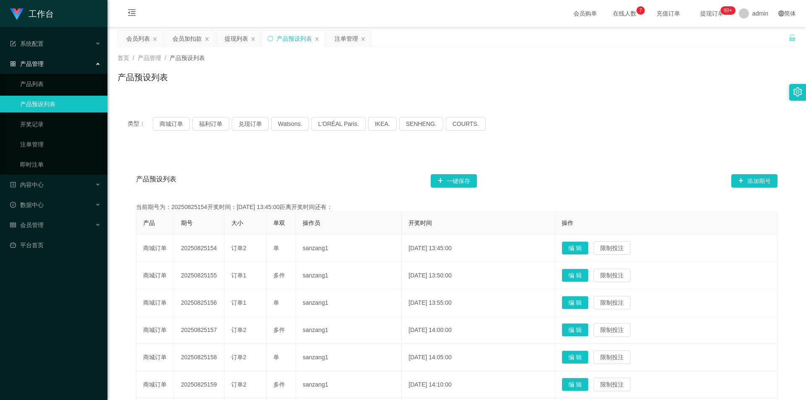
click at [284, 42] on div "产品预设列表" at bounding box center [294, 39] width 35 height 16
click at [233, 39] on div "提现列表" at bounding box center [235, 39] width 23 height 16
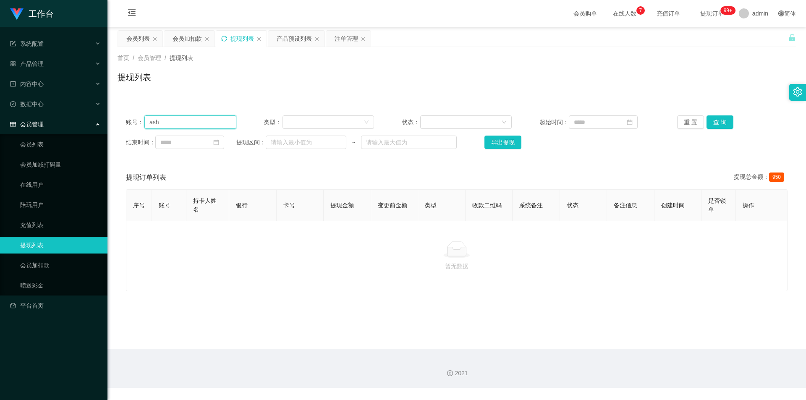
drag, startPoint x: 203, startPoint y: 121, endPoint x: 57, endPoint y: 127, distance: 146.1
click at [57, 127] on section "工作台 系统配置 系统配置列表 管理员列表 管理员分组 支付通道 产品管理 产品列表 产品预设列表 开奖记录 注单管理 即时注单 内容中心 数据中心 会员管理…" at bounding box center [403, 194] width 806 height 388
paste input "86529156"
type input "86529156"
click at [712, 121] on button "查 询" at bounding box center [719, 121] width 27 height 13
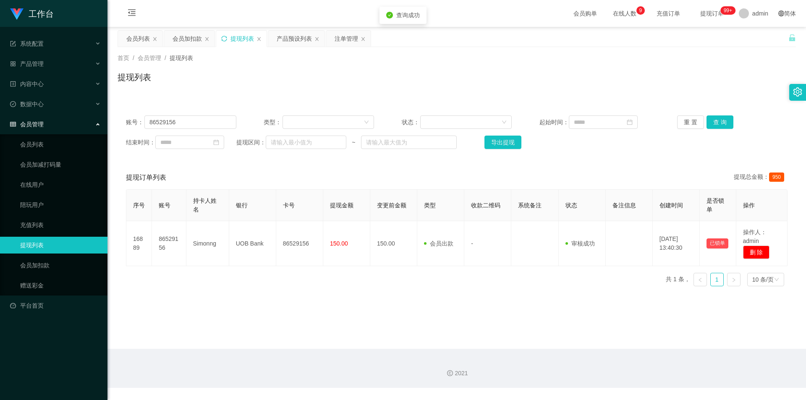
click at [721, 72] on div "提现列表" at bounding box center [456, 80] width 678 height 19
click at [188, 39] on div "会员加扣款" at bounding box center [186, 39] width 29 height 16
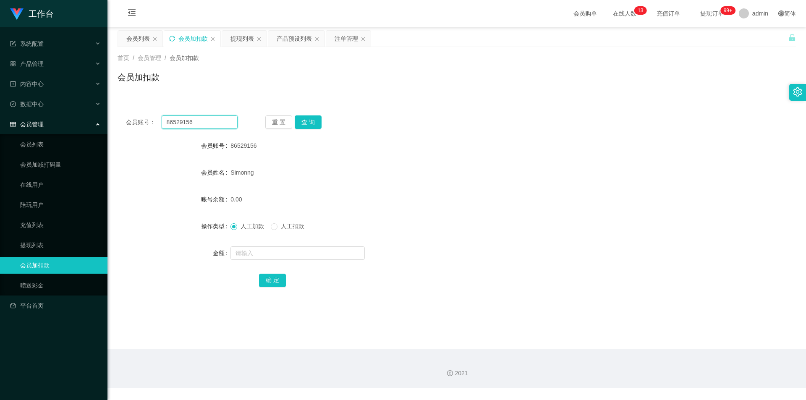
click at [13, 115] on section "工作台 系统配置 系统配置列表 管理员列表 管理员分组 支付通道 产品管理 产品列表 产品预设列表 开奖记录 注单管理 即时注单 内容中心 数据中心 会员管理…" at bounding box center [403, 194] width 806 height 388
paste input "Zxcvbnmm"
type input "Zxcvbnmm"
click at [318, 123] on button "查 询" at bounding box center [308, 121] width 27 height 13
click at [450, 116] on div "会员账号： Zxcvbnmm 重 置 查 询" at bounding box center [456, 121] width 678 height 13
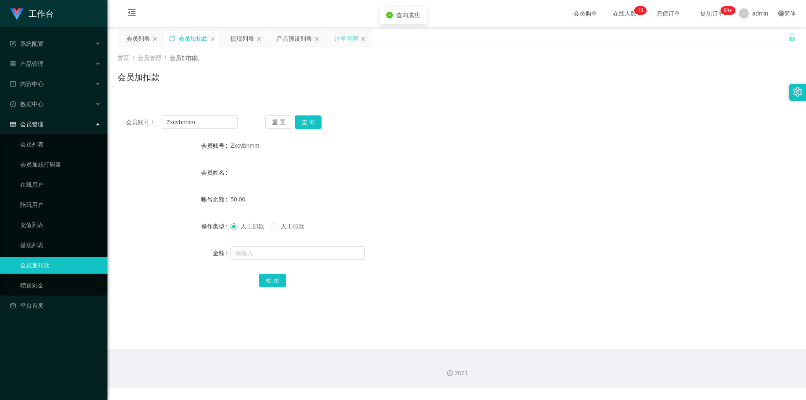
click at [341, 38] on div "注单管理" at bounding box center [345, 39] width 23 height 16
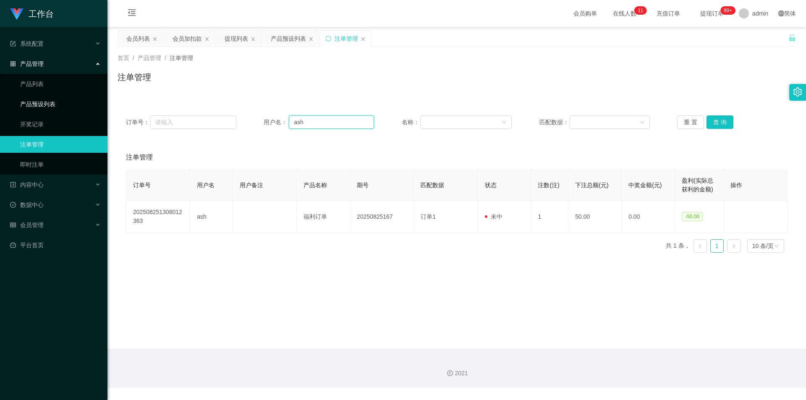
click at [42, 109] on section "工作台 系统配置 系统配置列表 管理员列表 管理员分组 支付通道 产品管理 产品列表 产品预设列表 开奖记录 注单管理 即时注单 内容中心 数据中心 会员管理…" at bounding box center [403, 194] width 806 height 388
paste input "Zxcvbnmm"
type input "Zxcvbnmm"
click at [715, 123] on button "查 询" at bounding box center [719, 121] width 27 height 13
click at [185, 34] on div "会员加扣款" at bounding box center [186, 39] width 29 height 16
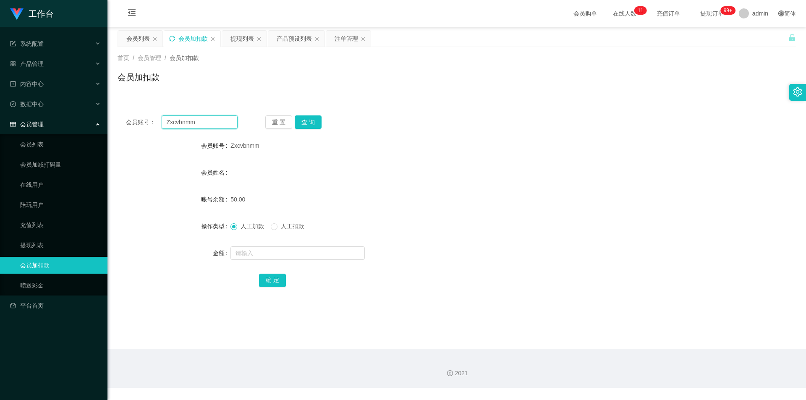
drag, startPoint x: 177, startPoint y: 120, endPoint x: 204, endPoint y: 130, distance: 29.1
click at [0, 112] on section "工作台 系统配置 系统配置列表 管理员列表 管理员分组 支付通道 产品管理 产品列表 产品预设列表 开奖记录 注单管理 即时注单 内容中心 数据中心 会员管理…" at bounding box center [403, 194] width 806 height 388
drag, startPoint x: 304, startPoint y: 123, endPoint x: 276, endPoint y: 205, distance: 86.9
click at [303, 123] on button "查 询" at bounding box center [308, 121] width 27 height 13
click at [246, 246] on input "text" at bounding box center [297, 252] width 134 height 13
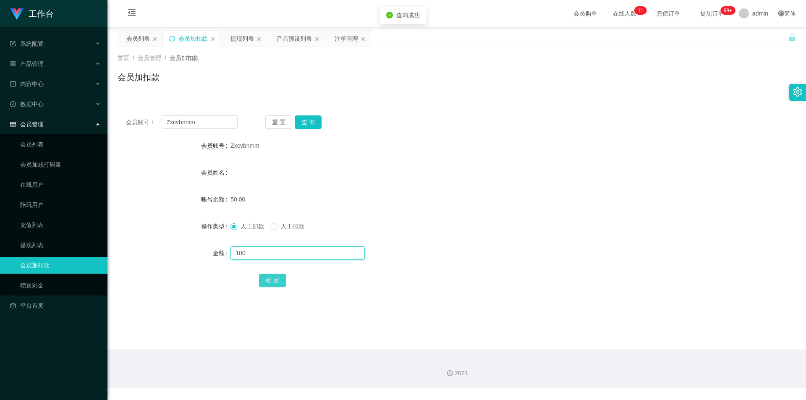
type input "100"
click at [273, 279] on button "确 定" at bounding box center [272, 280] width 27 height 13
click at [567, 171] on div "会员姓名" at bounding box center [456, 172] width 678 height 17
drag, startPoint x: 201, startPoint y: 118, endPoint x: 0, endPoint y: 110, distance: 200.7
click at [0, 110] on section "工作台 系统配置 系统配置列表 管理员列表 管理员分组 支付通道 产品管理 产品列表 产品预设列表 开奖记录 注单管理 即时注单 内容中心 数据中心 会员管理…" at bounding box center [403, 194] width 806 height 388
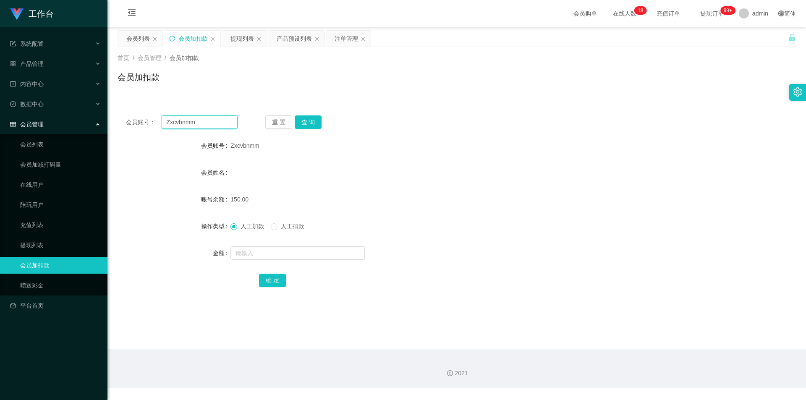
paste input "ash"
type input "ash"
click at [290, 120] on button "重 置" at bounding box center [278, 121] width 27 height 13
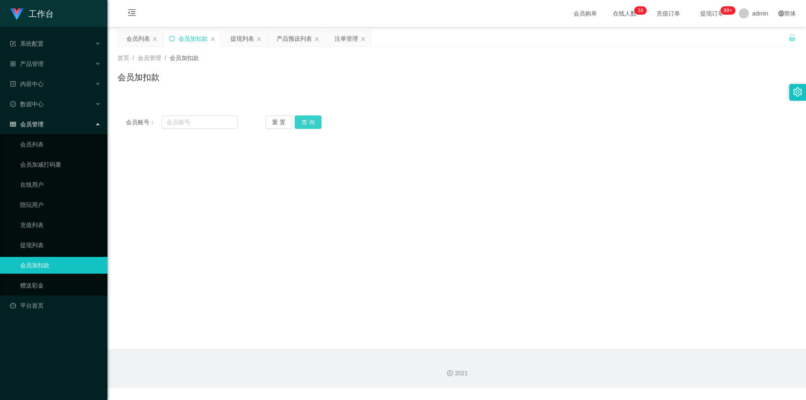
click at [313, 123] on button "查 询" at bounding box center [308, 121] width 27 height 13
drag, startPoint x: 313, startPoint y: 123, endPoint x: 193, endPoint y: 125, distance: 120.0
click at [312, 123] on button "查 询" at bounding box center [308, 121] width 27 height 13
click at [192, 125] on input "text" at bounding box center [200, 121] width 76 height 13
paste input "ash"
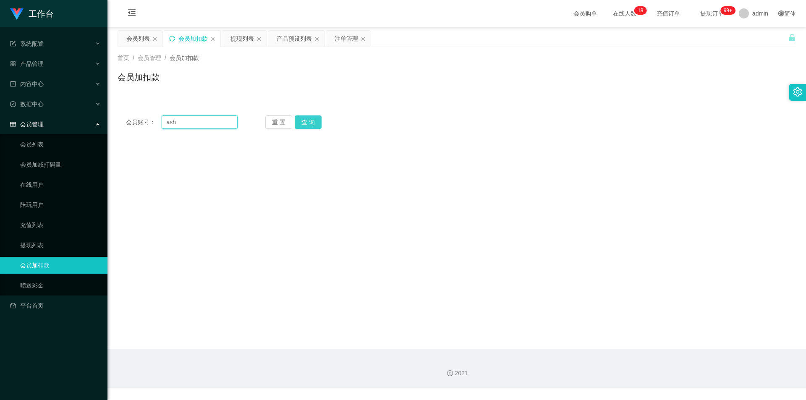
type input "ash"
click at [300, 123] on button "查 询" at bounding box center [308, 121] width 27 height 13
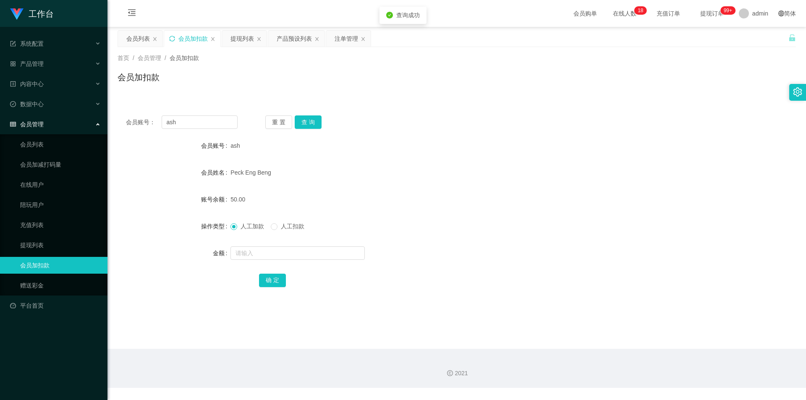
click at [291, 93] on div "首页 / 会员管理 / 会员加扣款 / 会员加扣款" at bounding box center [456, 72] width 698 height 50
click at [308, 120] on button "查 询" at bounding box center [308, 121] width 27 height 13
drag, startPoint x: 307, startPoint y: 87, endPoint x: 303, endPoint y: 58, distance: 29.3
click at [307, 87] on div "会员加扣款" at bounding box center [456, 80] width 678 height 19
click at [244, 38] on div "提现列表" at bounding box center [241, 39] width 23 height 16
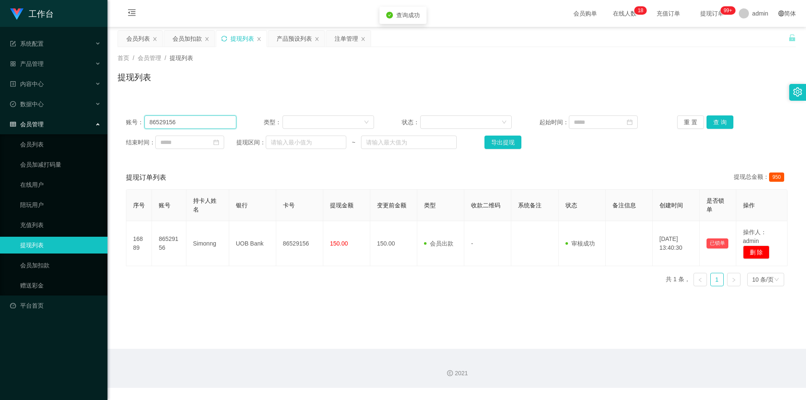
drag, startPoint x: 197, startPoint y: 120, endPoint x: 0, endPoint y: 118, distance: 196.8
click at [0, 118] on section "工作台 系统配置 系统配置列表 管理员列表 管理员分组 支付通道 产品管理 产品列表 产品预设列表 开奖记录 注单管理 即时注单 内容中心 数据中心 会员管理…" at bounding box center [403, 194] width 806 height 388
paste input "ash"
type input "ash"
click at [727, 119] on button "查 询" at bounding box center [719, 121] width 27 height 13
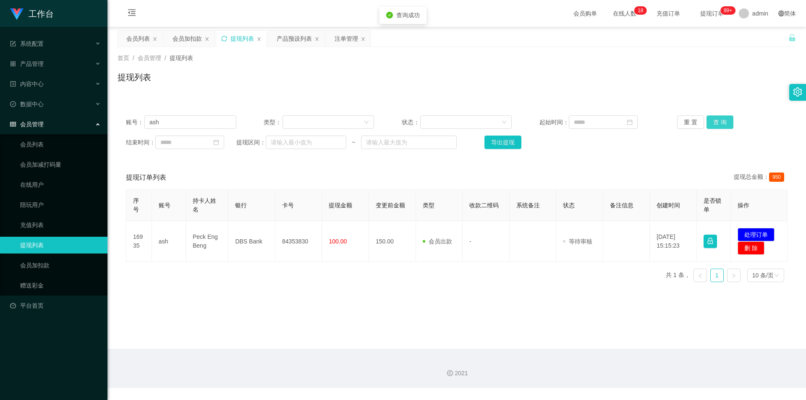
click at [726, 119] on button "查 询" at bounding box center [719, 121] width 27 height 13
drag, startPoint x: 754, startPoint y: 79, endPoint x: 755, endPoint y: 72, distance: 7.7
click at [754, 79] on div "提现列表" at bounding box center [456, 80] width 678 height 19
drag, startPoint x: 174, startPoint y: 118, endPoint x: 0, endPoint y: 114, distance: 174.2
click at [0, 114] on section "工作台 系统配置 系统配置列表 管理员列表 管理员分组 支付通道 产品管理 产品列表 产品预设列表 开奖记录 注单管理 即时注单 内容中心 数据中心 会员管理…" at bounding box center [403, 194] width 806 height 388
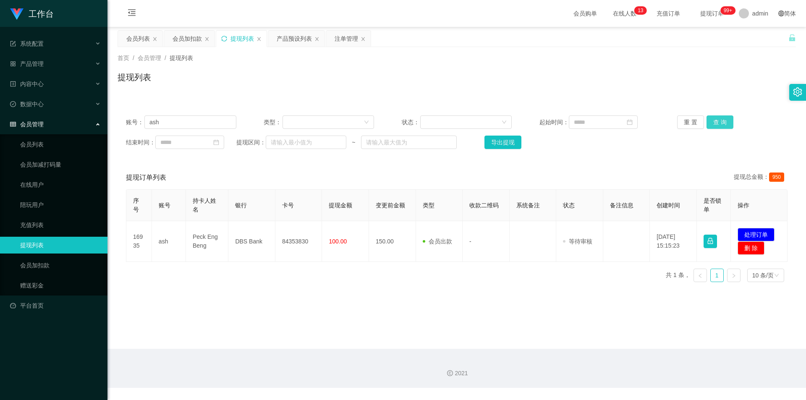
click at [712, 122] on button "查 询" at bounding box center [719, 121] width 27 height 13
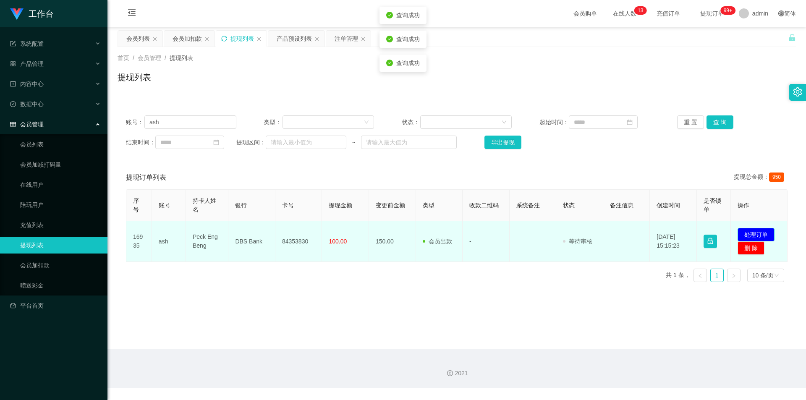
click at [749, 236] on button "处理订单" at bounding box center [755, 234] width 37 height 13
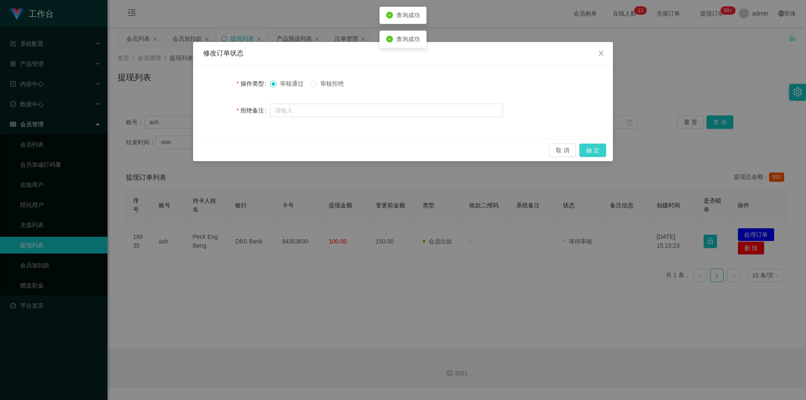
click at [601, 153] on button "确 定" at bounding box center [592, 149] width 27 height 13
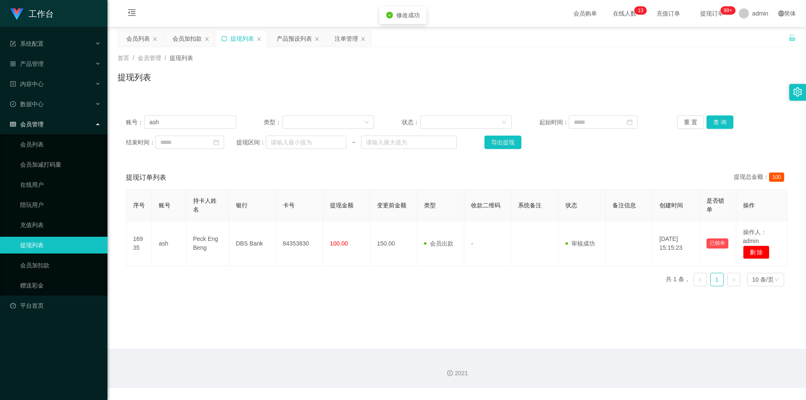
click at [612, 97] on div "首页 / 会员管理 / 提现列表 / 提现列表" at bounding box center [456, 72] width 698 height 50
drag, startPoint x: 184, startPoint y: 122, endPoint x: 0, endPoint y: 119, distance: 183.8
click at [0, 119] on section "工作台 系统配置 系统配置列表 管理员列表 管理员分组 支付通道 产品管理 产品列表 产品预设列表 开奖记录 注单管理 即时注单 内容中心 数据中心 会员管理…" at bounding box center [403, 194] width 806 height 388
click at [710, 120] on button "查 询" at bounding box center [719, 121] width 27 height 13
click at [709, 119] on button "查 询" at bounding box center [719, 121] width 27 height 13
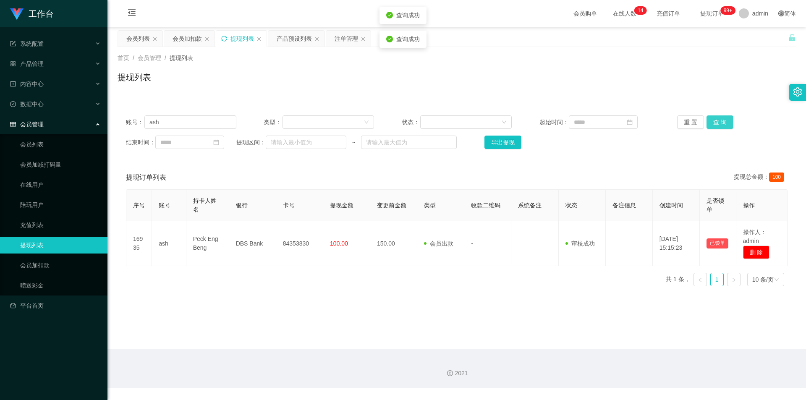
drag, startPoint x: 709, startPoint y: 119, endPoint x: 704, endPoint y: 117, distance: 5.2
click at [709, 119] on button "查 询" at bounding box center [719, 121] width 27 height 13
click at [621, 88] on div "提现列表" at bounding box center [456, 80] width 678 height 19
click at [629, 86] on div "提现列表" at bounding box center [456, 80] width 678 height 19
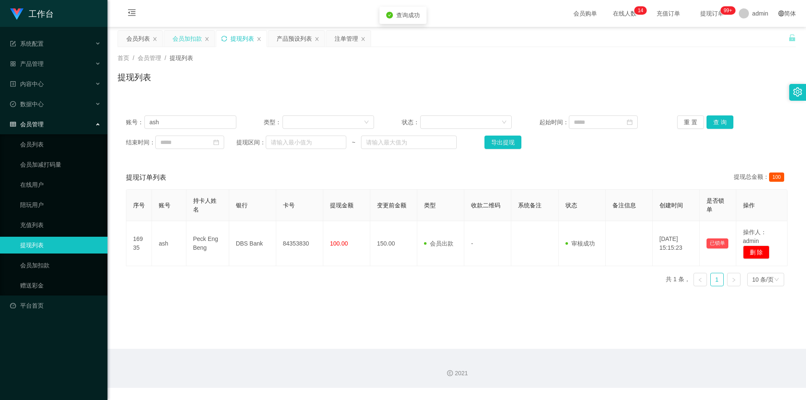
click at [179, 40] on div "会员加扣款" at bounding box center [186, 39] width 29 height 16
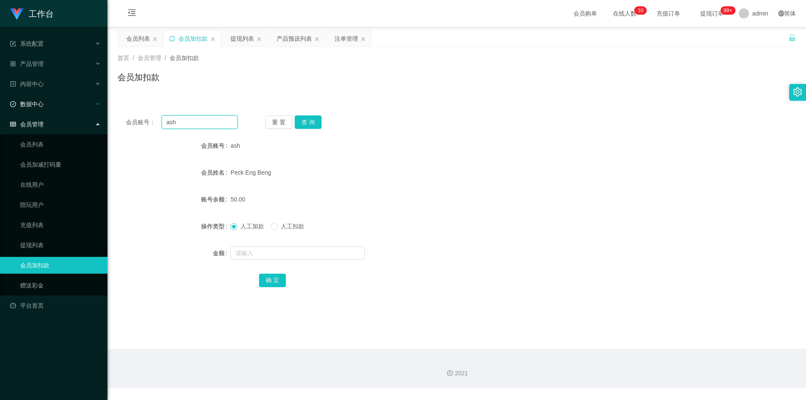
drag, startPoint x: 51, startPoint y: 117, endPoint x: 0, endPoint y: 112, distance: 51.0
click at [0, 113] on section "工作台 系统配置 系统配置列表 管理员列表 管理员分组 支付通道 产品管理 产品列表 产品预设列表 开奖记录 注单管理 即时注单 内容中心 数据中心 会员管理…" at bounding box center [403, 194] width 806 height 388
click at [310, 120] on button "查 询" at bounding box center [308, 121] width 27 height 13
click at [447, 107] on div "会员账号： ash 重 置 查 询 会员账号 ash 会员姓名 [PERSON_NAME] Eng Beng 账号余额 50.00 操作类型 人工加款 人工扣…" at bounding box center [456, 207] width 678 height 200
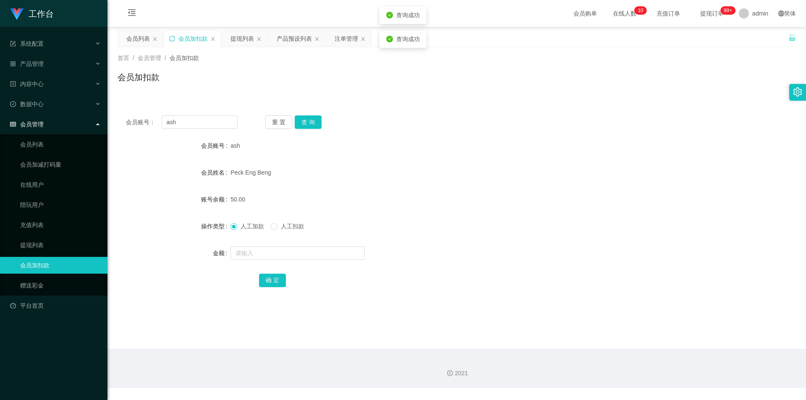
drag, startPoint x: 613, startPoint y: 138, endPoint x: 626, endPoint y: 127, distance: 16.6
click at [626, 127] on div "会员账号： ash 重 置 查 询 会员账号 ash 会员姓名 [PERSON_NAME] Eng Beng 账号余额 50.00 操作类型 人工加款 人工扣…" at bounding box center [456, 207] width 678 height 200
drag, startPoint x: 10, startPoint y: 120, endPoint x: 0, endPoint y: 114, distance: 11.5
click at [0, 114] on section "工作台 系统配置 系统配置列表 管理员列表 管理员分组 支付通道 产品管理 产品列表 产品预设列表 开奖记录 注单管理 即时注单 内容中心 数据中心 会员管理…" at bounding box center [403, 194] width 806 height 388
click at [303, 119] on button "查 询" at bounding box center [308, 121] width 27 height 13
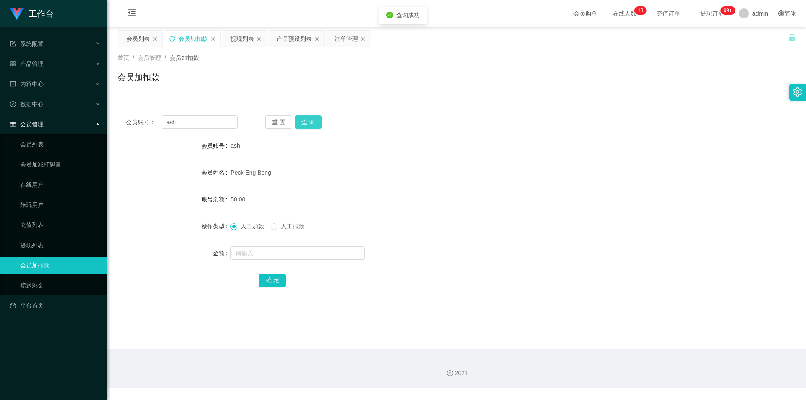
click at [303, 119] on button "查 询" at bounding box center [308, 121] width 27 height 13
click at [170, 39] on icon "图标: sync" at bounding box center [172, 39] width 6 height 6
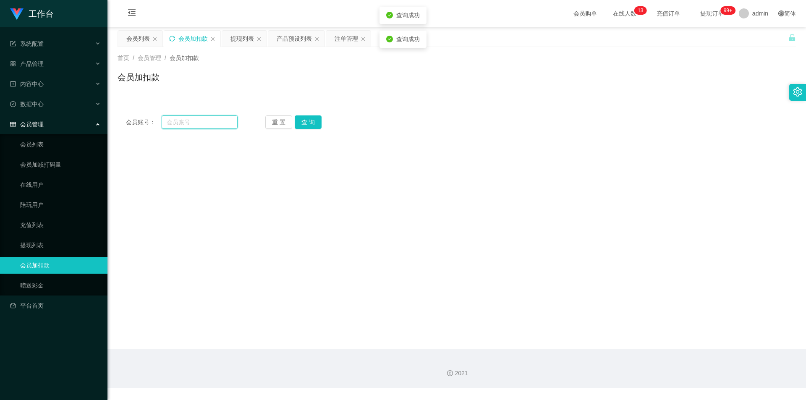
click at [189, 123] on input "text" at bounding box center [200, 121] width 76 height 13
paste input "ash"
click at [300, 123] on button "查 询" at bounding box center [308, 121] width 27 height 13
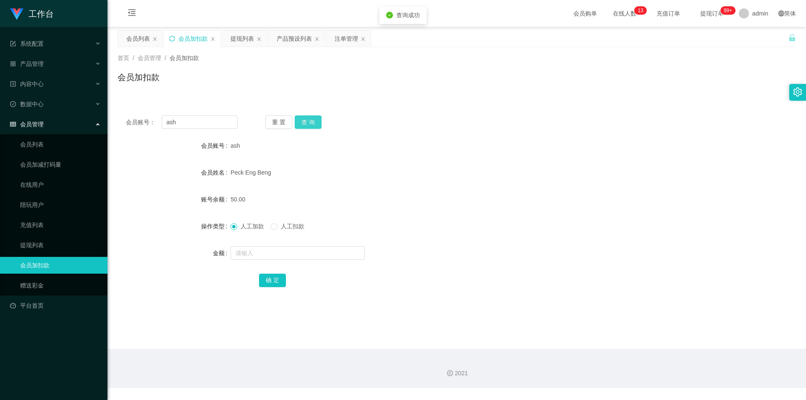
click at [300, 123] on button "查 询" at bounding box center [308, 121] width 27 height 13
drag, startPoint x: 658, startPoint y: 133, endPoint x: 674, endPoint y: 111, distance: 26.7
click at [658, 132] on div "会员账号： ash 重 置 查 询 会员账号 ash 会员姓名 [PERSON_NAME] Eng Beng 账号余额 50.00 操作类型 人工加款 人工扣…" at bounding box center [456, 207] width 678 height 200
paste input "Zxcvbnmm"
click at [193, 118] on input "ashZxcvbnmm" at bounding box center [200, 121] width 76 height 13
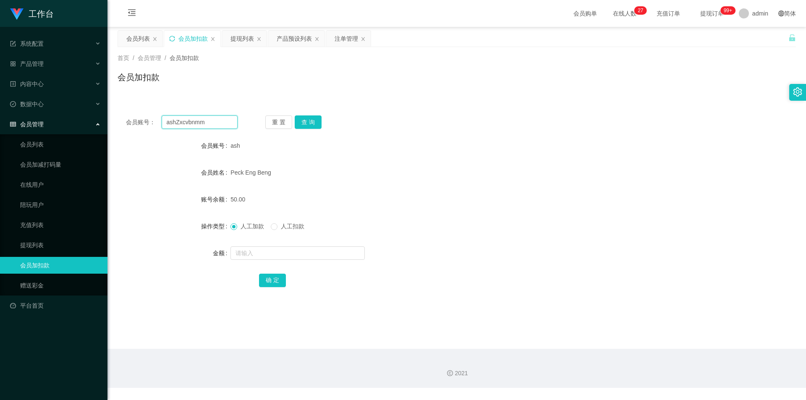
drag, startPoint x: 209, startPoint y: 121, endPoint x: 0, endPoint y: 94, distance: 210.3
click at [0, 94] on section "工作台 系统配置 系统配置列表 管理员列表 管理员分组 支付通道 产品管理 产品列表 产品预设列表 开奖记录 注单管理 即时注单 内容中心 数据中心 会员管理…" at bounding box center [403, 194] width 806 height 388
paste input "text"
type input "Zxcvbnmm"
click at [316, 122] on button "查 询" at bounding box center [308, 121] width 27 height 13
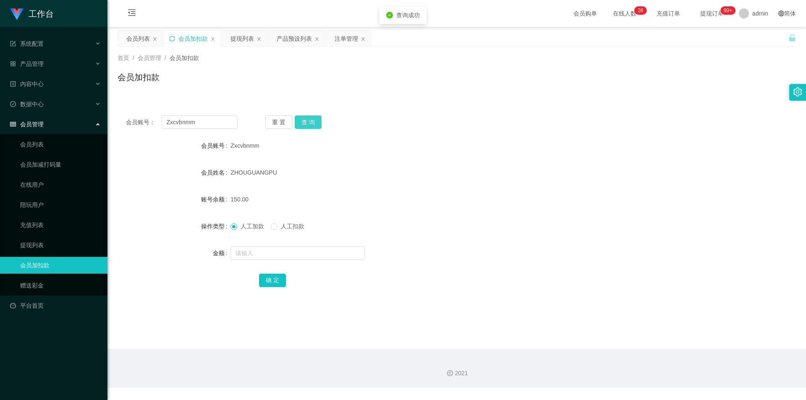
click at [316, 122] on button "查 询" at bounding box center [308, 121] width 27 height 13
click at [295, 70] on div "首页 / 会员管理 / 会员加扣款 / 会员加扣款" at bounding box center [456, 72] width 678 height 37
click at [235, 42] on div "提现列表" at bounding box center [241, 39] width 23 height 16
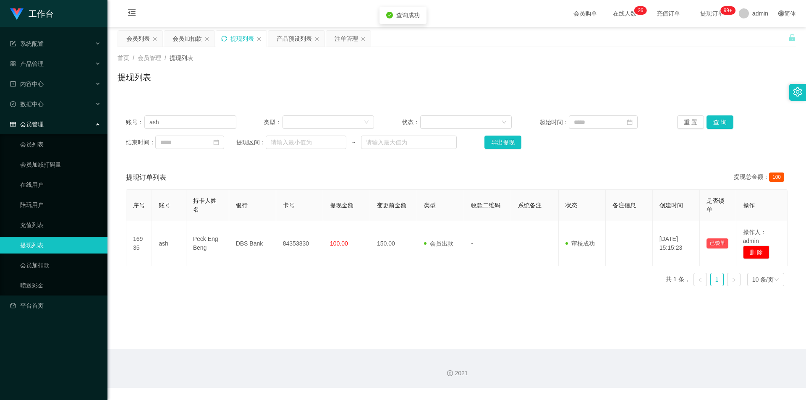
click at [226, 37] on icon "图标: sync" at bounding box center [223, 38] width 5 height 5
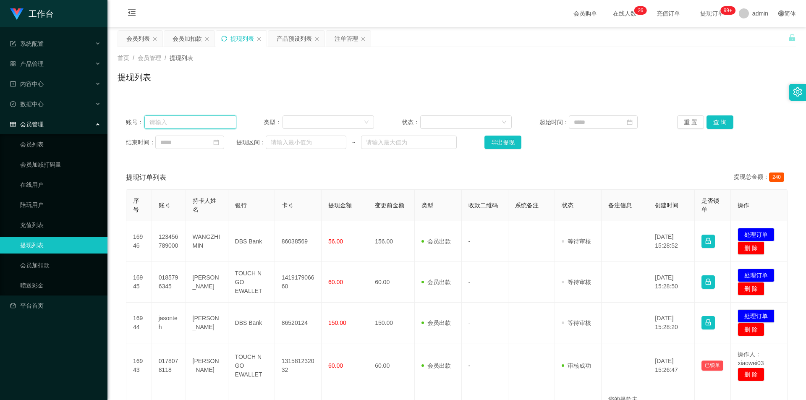
click at [195, 123] on input "text" at bounding box center [190, 121] width 92 height 13
paste input "Zxcvbnmm"
type input "Zxcvbnmm"
click at [717, 118] on button "查 询" at bounding box center [719, 121] width 27 height 13
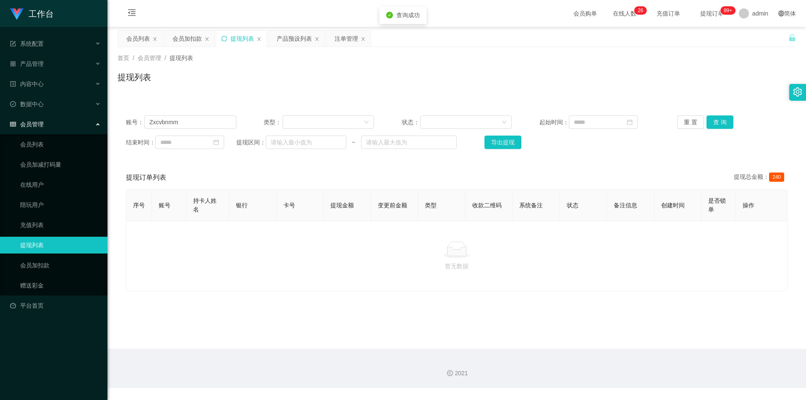
click at [733, 72] on div "提现列表" at bounding box center [456, 80] width 678 height 19
drag, startPoint x: 178, startPoint y: 122, endPoint x: 0, endPoint y: 110, distance: 178.7
click at [0, 110] on section "工作台 系统配置 系统配置列表 管理员列表 管理员分组 支付通道 产品管理 产品列表 产品预设列表 开奖记录 注单管理 即时注单 内容中心 数据中心 会员管理…" at bounding box center [403, 194] width 806 height 388
click at [715, 120] on button "查 询" at bounding box center [719, 121] width 27 height 13
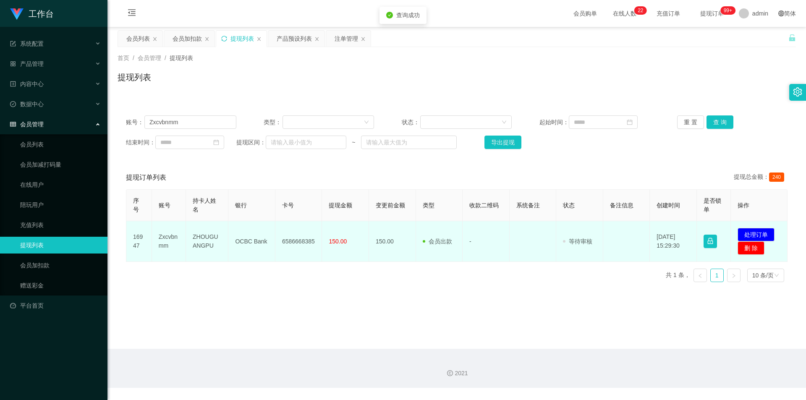
click at [288, 241] on td "6586668385" at bounding box center [298, 241] width 47 height 41
copy td "6586668385"
click at [261, 238] on td "OCBC Bank" at bounding box center [251, 241] width 47 height 41
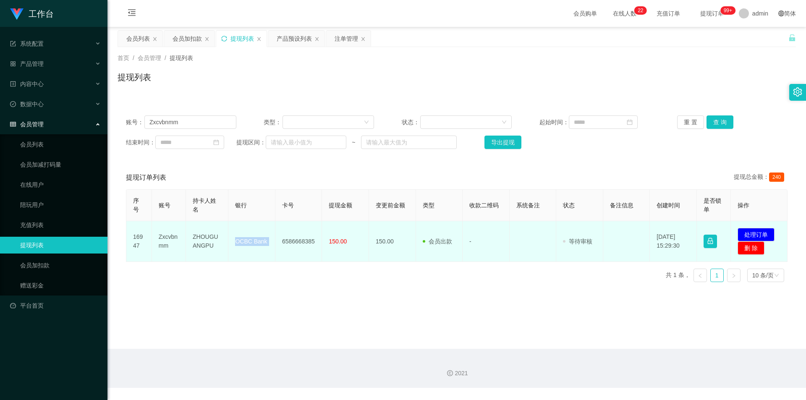
click at [261, 238] on td "OCBC Bank" at bounding box center [251, 241] width 47 height 41
copy td "OCBC Bank"
click at [206, 239] on td "ZHOUGUANGPU" at bounding box center [207, 241] width 42 height 41
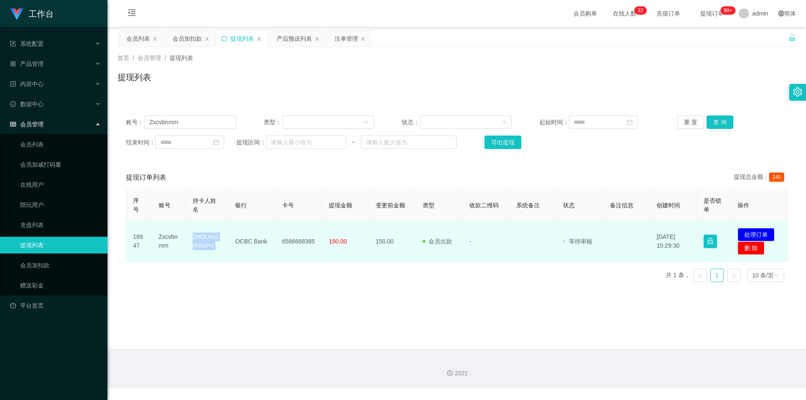
copy td "ZHOUGUANGPU"
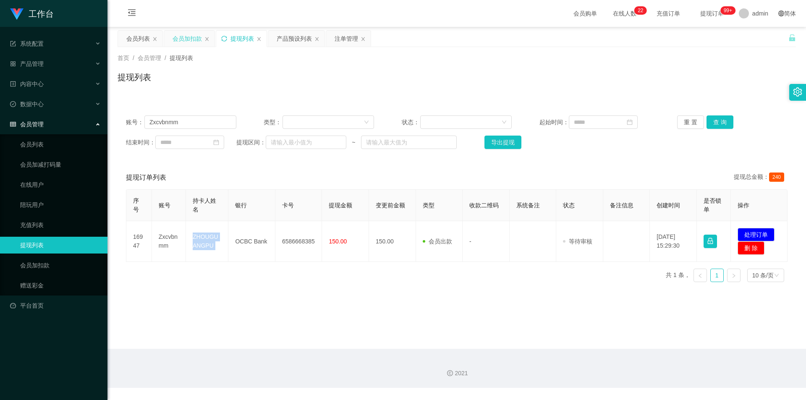
click at [185, 43] on div "会员加扣款" at bounding box center [186, 39] width 29 height 16
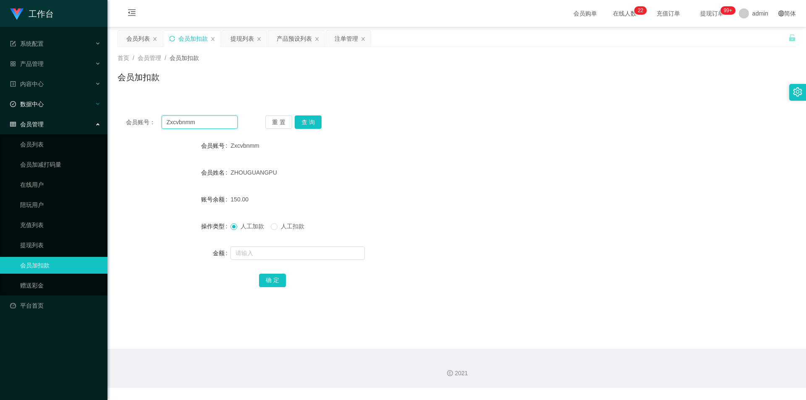
drag, startPoint x: 199, startPoint y: 123, endPoint x: 0, endPoint y: 97, distance: 201.0
click at [0, 97] on section "工作台 系统配置 系统配置列表 管理员列表 管理员分组 支付通道 产品管理 产品列表 产品预设列表 开奖记录 注单管理 即时注单 内容中心 数据中心 会员管理…" at bounding box center [403, 194] width 806 height 388
paste input "ash"
type input "ash"
click at [301, 119] on button "查 询" at bounding box center [308, 121] width 27 height 13
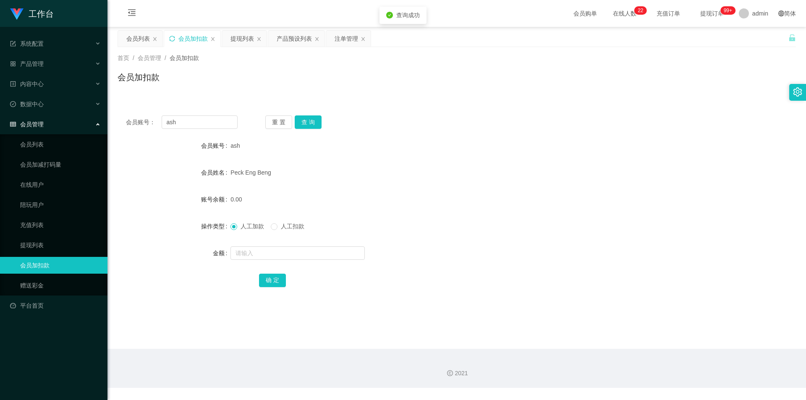
click at [313, 80] on div "会员加扣款" at bounding box center [456, 80] width 678 height 19
drag, startPoint x: 299, startPoint y: 37, endPoint x: 257, endPoint y: 36, distance: 42.0
click at [299, 37] on div "产品预设列表" at bounding box center [294, 39] width 35 height 16
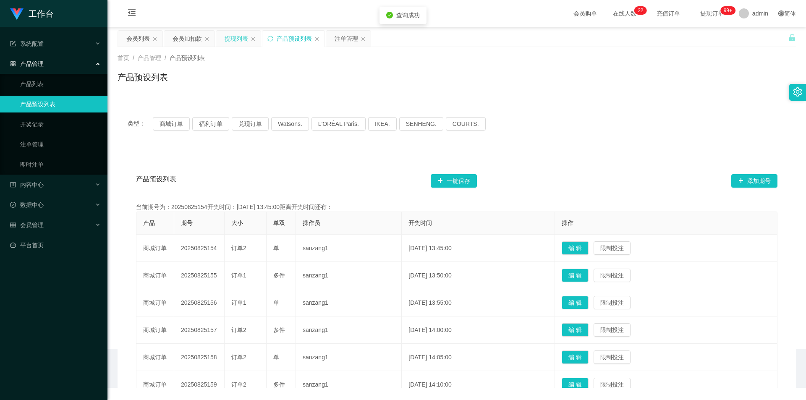
click at [235, 37] on div "提现列表" at bounding box center [235, 39] width 23 height 16
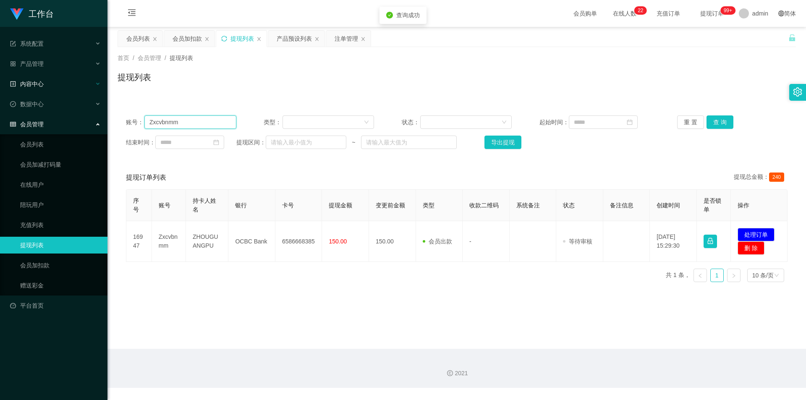
drag, startPoint x: 190, startPoint y: 125, endPoint x: 0, endPoint y: 78, distance: 195.3
click at [0, 78] on section "工作台 系统配置 系统配置列表 管理员列表 管理员分组 支付通道 产品管理 产品列表 产品预设列表 开奖记录 注单管理 即时注单 内容中心 数据中心 会员管理…" at bounding box center [403, 194] width 806 height 388
paste input "ash"
click at [717, 123] on button "查 询" at bounding box center [719, 121] width 27 height 13
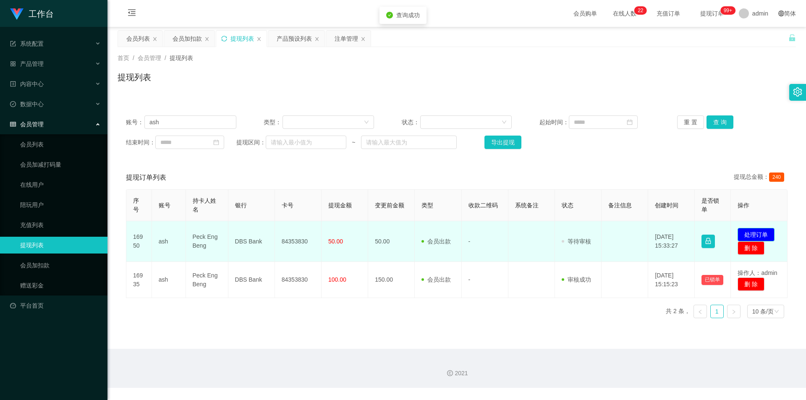
click at [754, 233] on button "处理订单" at bounding box center [755, 234] width 37 height 13
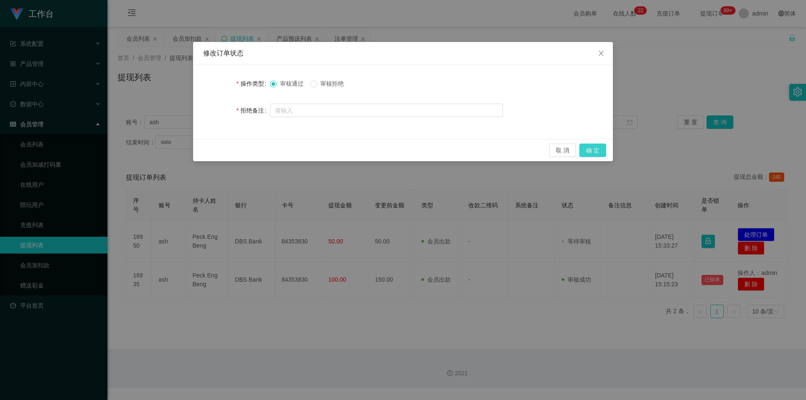
click at [595, 150] on button "确 定" at bounding box center [592, 149] width 27 height 13
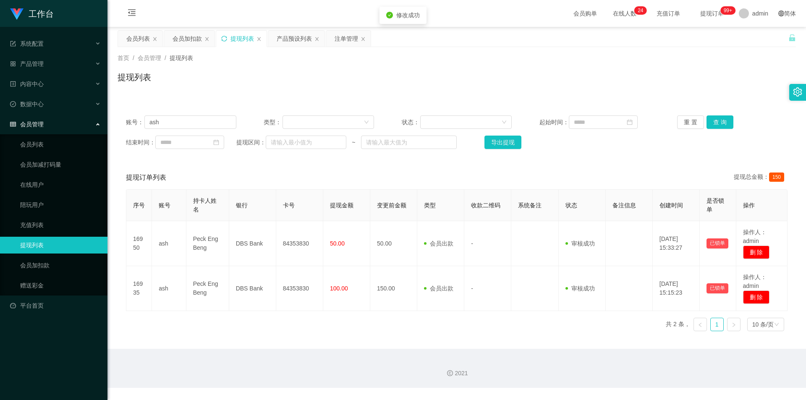
drag, startPoint x: 717, startPoint y: 86, endPoint x: 729, endPoint y: 64, distance: 25.6
click at [717, 85] on div "提现列表" at bounding box center [456, 80] width 678 height 19
drag, startPoint x: 96, startPoint y: 123, endPoint x: 0, endPoint y: 115, distance: 96.0
click at [0, 115] on section "工作台 系统配置 系统配置列表 管理员列表 管理员分组 支付通道 产品管理 产品列表 产品预设列表 开奖记录 注单管理 即时注单 内容中心 数据中心 会员管理…" at bounding box center [403, 194] width 806 height 388
paste input "Zxcvbnmm"
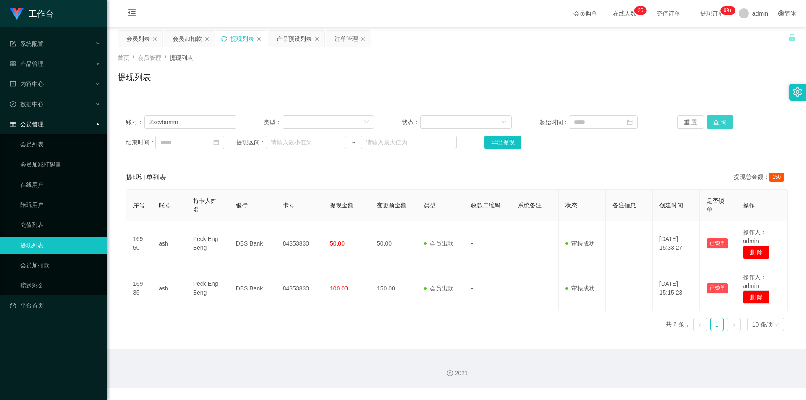
click at [710, 120] on button "查 询" at bounding box center [719, 121] width 27 height 13
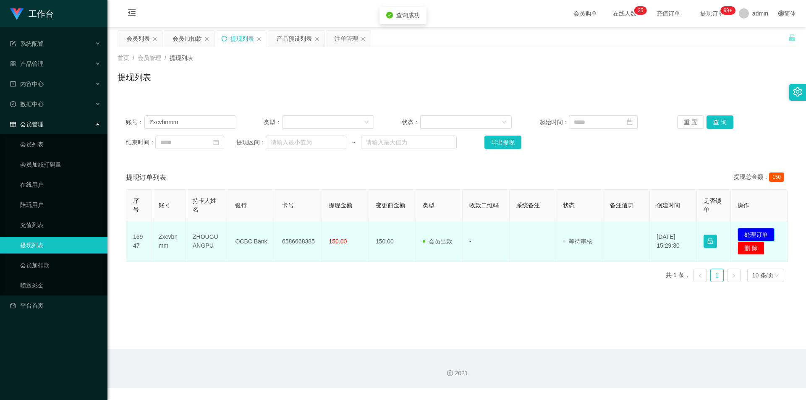
click at [770, 232] on button "处理订单" at bounding box center [755, 234] width 37 height 13
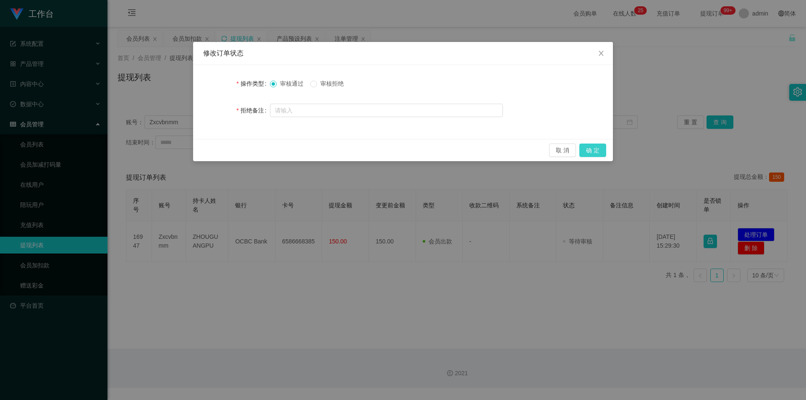
click at [594, 149] on button "确 定" at bounding box center [592, 149] width 27 height 13
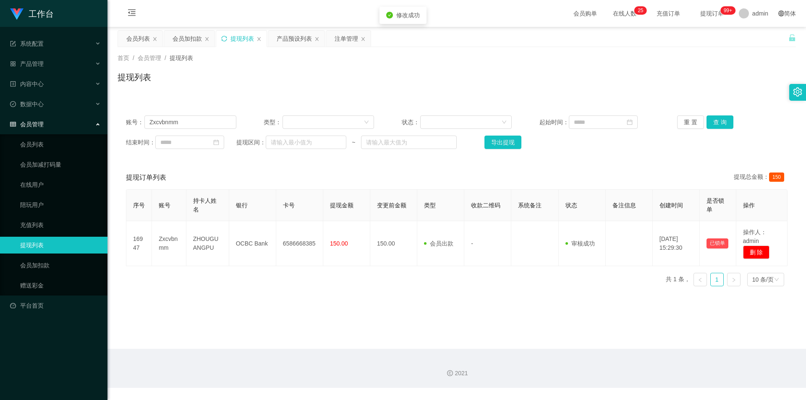
click at [640, 82] on div "提现列表" at bounding box center [456, 80] width 678 height 19
click at [0, 110] on section "工作台 系统配置 系统配置列表 管理员列表 管理员分组 支付通道 产品管理 产品列表 产品预设列表 开奖记录 注单管理 即时注单 内容中心 数据中心 会员管理…" at bounding box center [403, 194] width 806 height 388
paste input "86529156"
click at [706, 121] on button "查 询" at bounding box center [719, 121] width 27 height 13
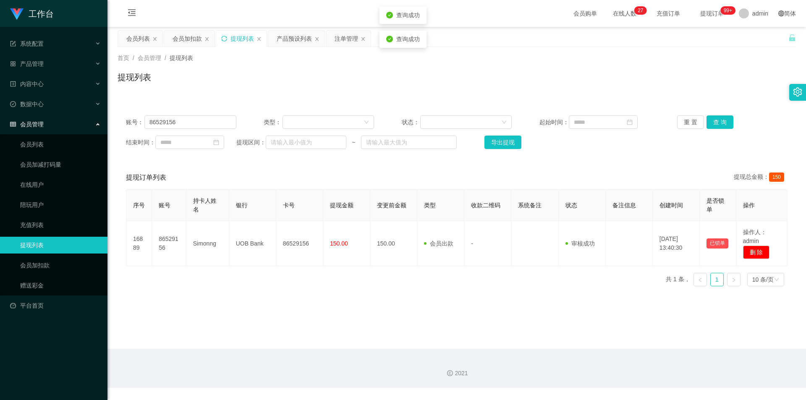
drag, startPoint x: 709, startPoint y: 79, endPoint x: 711, endPoint y: 71, distance: 8.8
click at [709, 79] on div "提现列表" at bounding box center [456, 80] width 678 height 19
drag, startPoint x: 29, startPoint y: 119, endPoint x: 0, endPoint y: 106, distance: 31.2
click at [0, 106] on section "工作台 系统配置 系统配置列表 管理员列表 管理员分组 支付通道 产品管理 产品列表 产品预设列表 开奖记录 注单管理 即时注单 内容中心 数据中心 会员管理…" at bounding box center [403, 194] width 806 height 388
click at [712, 124] on button "查 询" at bounding box center [719, 121] width 27 height 13
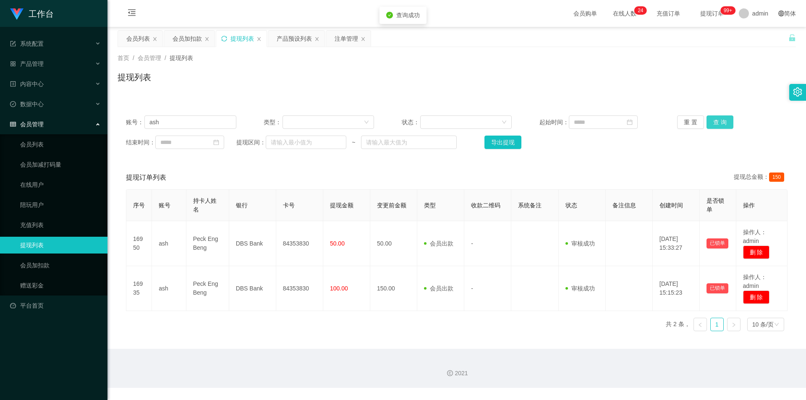
click at [710, 121] on button "查 询" at bounding box center [719, 121] width 27 height 13
drag, startPoint x: 715, startPoint y: 87, endPoint x: 717, endPoint y: 71, distance: 15.6
click at [715, 86] on div "提现列表" at bounding box center [456, 80] width 678 height 19
paste input "Coc112244"
drag, startPoint x: 123, startPoint y: 124, endPoint x: 0, endPoint y: 117, distance: 123.5
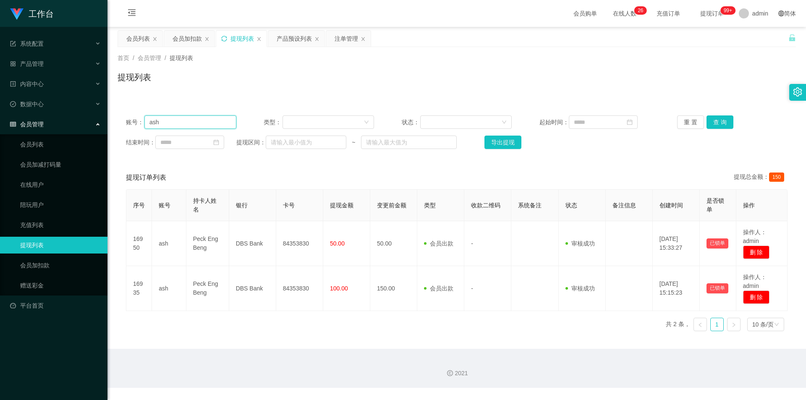
click at [0, 117] on section "工作台 系统配置 系统配置列表 管理员列表 管理员分组 支付通道 产品管理 产品列表 产品预设列表 开奖记录 注单管理 即时注单 内容中心 数据中心 会员管理…" at bounding box center [403, 194] width 806 height 388
type input "Coc112244"
click at [714, 121] on button "查 询" at bounding box center [719, 121] width 27 height 13
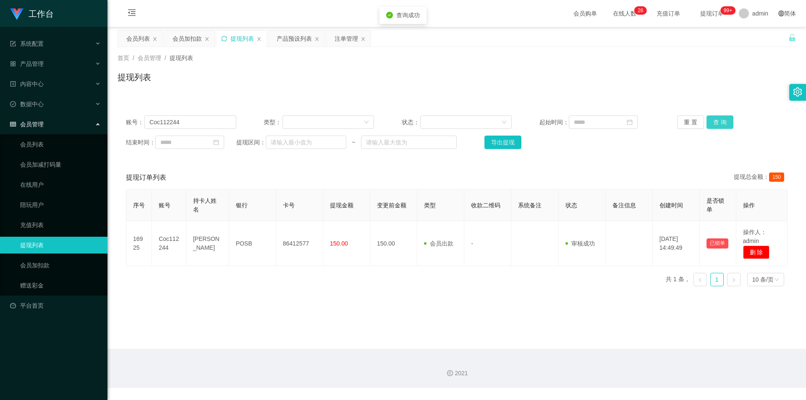
click at [714, 121] on button "查 询" at bounding box center [719, 121] width 27 height 13
click at [733, 52] on div "首页 / 会员管理 / 提现列表 / 提现列表" at bounding box center [456, 72] width 698 height 50
